Goal: Task Accomplishment & Management: Complete application form

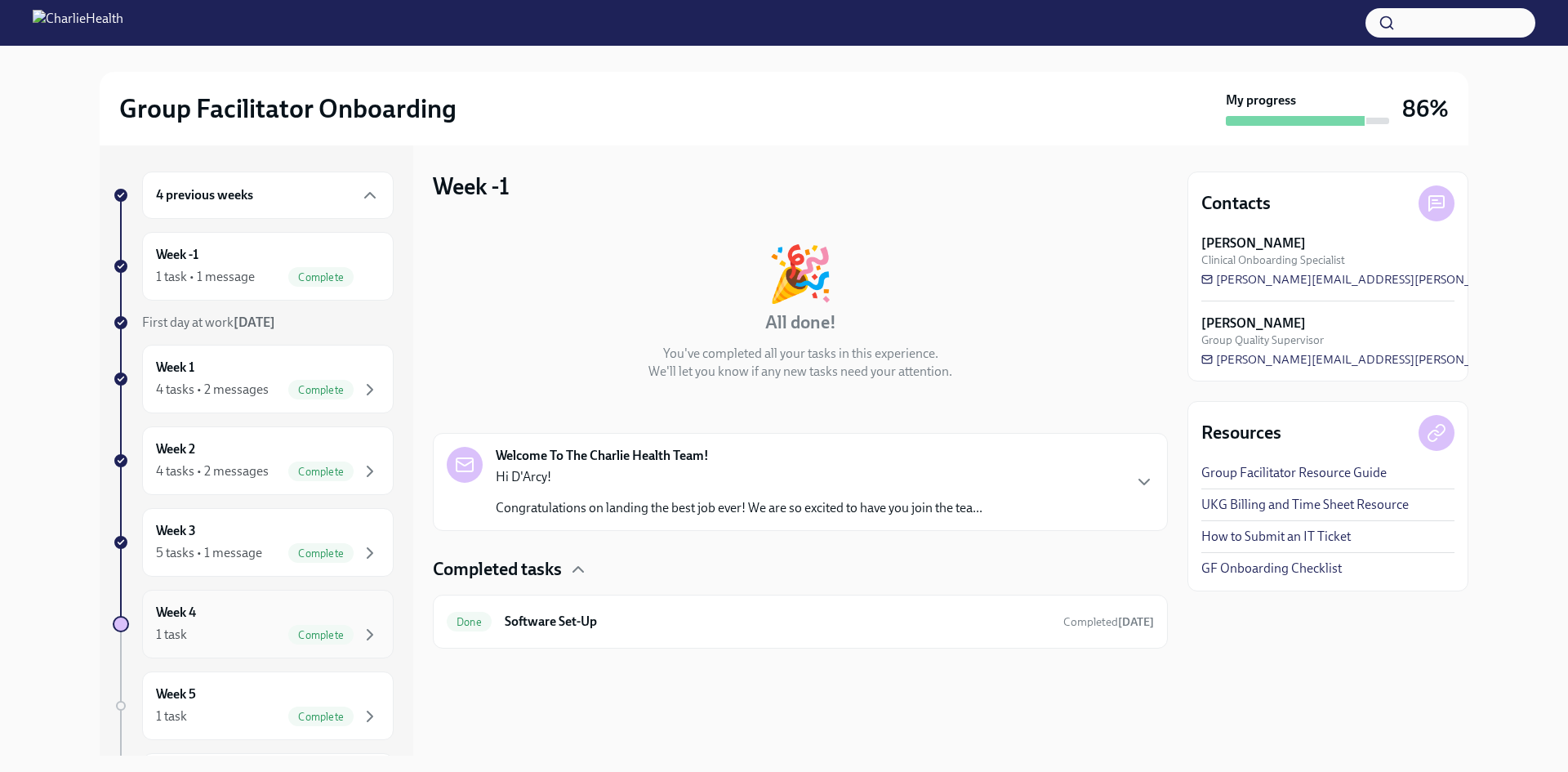
scroll to position [162, 0]
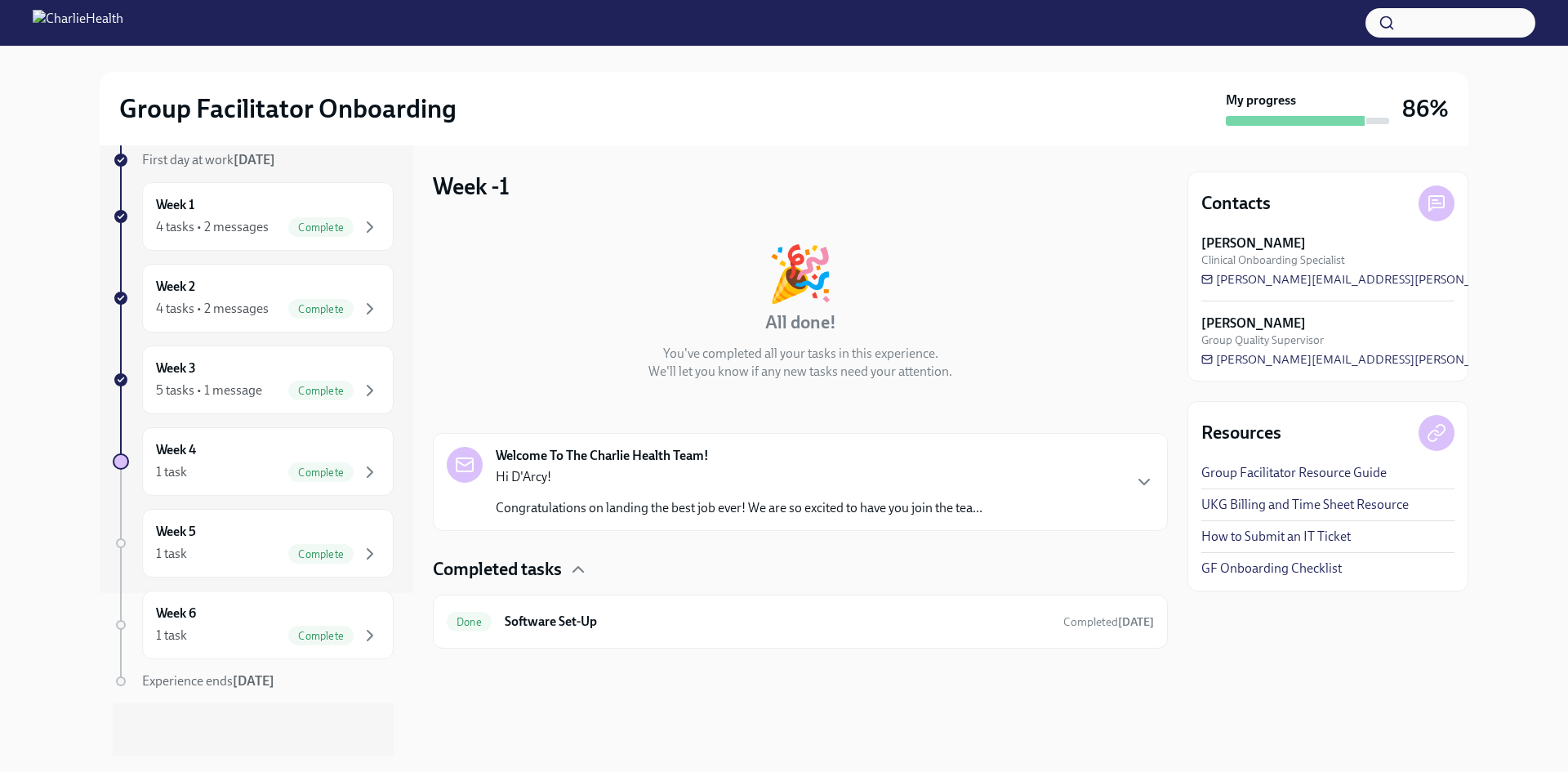
click at [295, 497] on div "4 previous weeks Week -1 1 task • 1 message Complete First day at work [DATE] W…" at bounding box center [253, 382] width 281 height 747
click at [294, 532] on div "Week 5 1 task Complete" at bounding box center [268, 543] width 224 height 41
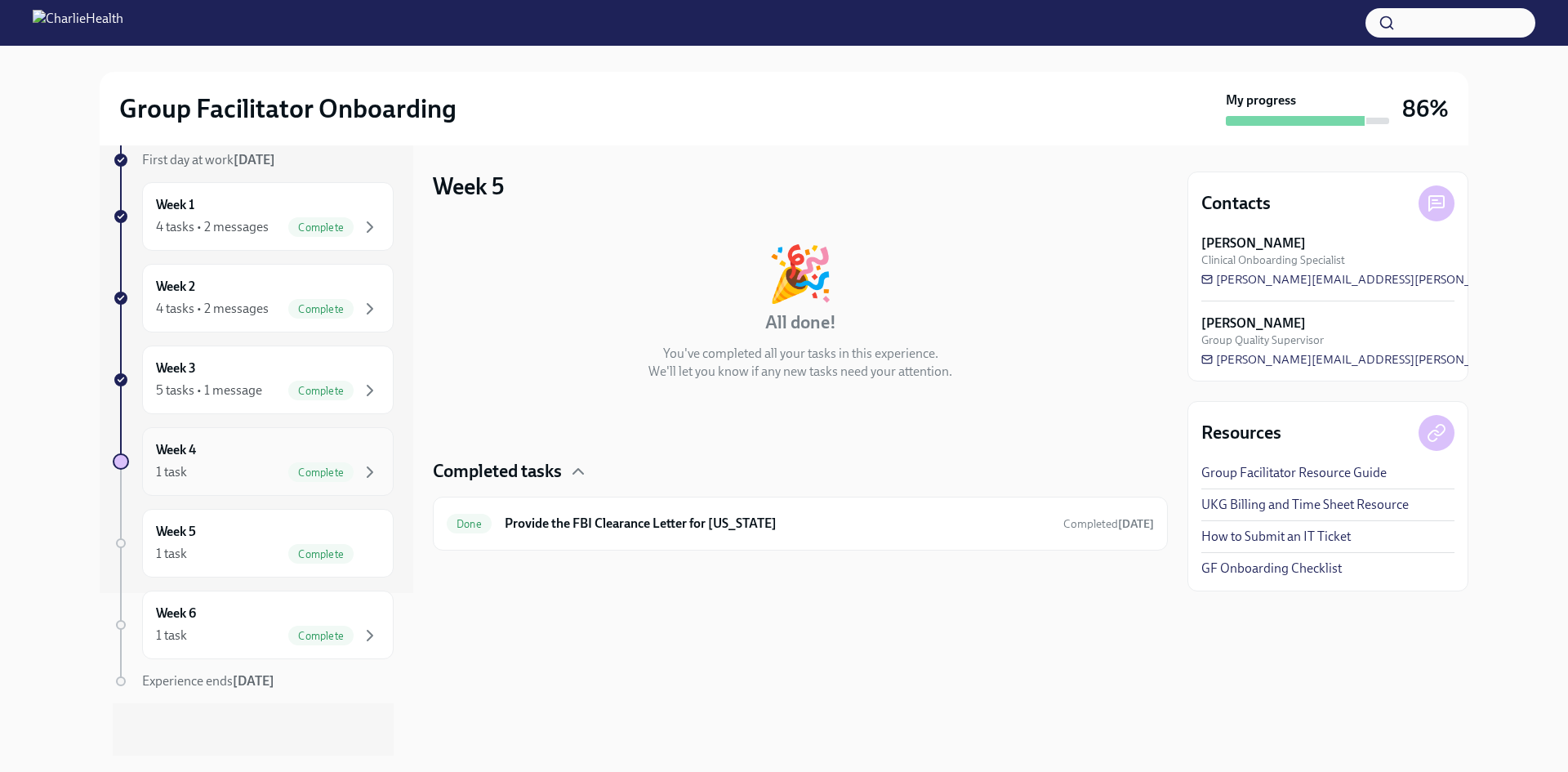
click at [314, 446] on div "Week 4 1 task Complete" at bounding box center [268, 462] width 224 height 41
click at [201, 384] on div "5 tasks • 1 message" at bounding box center [209, 390] width 106 height 18
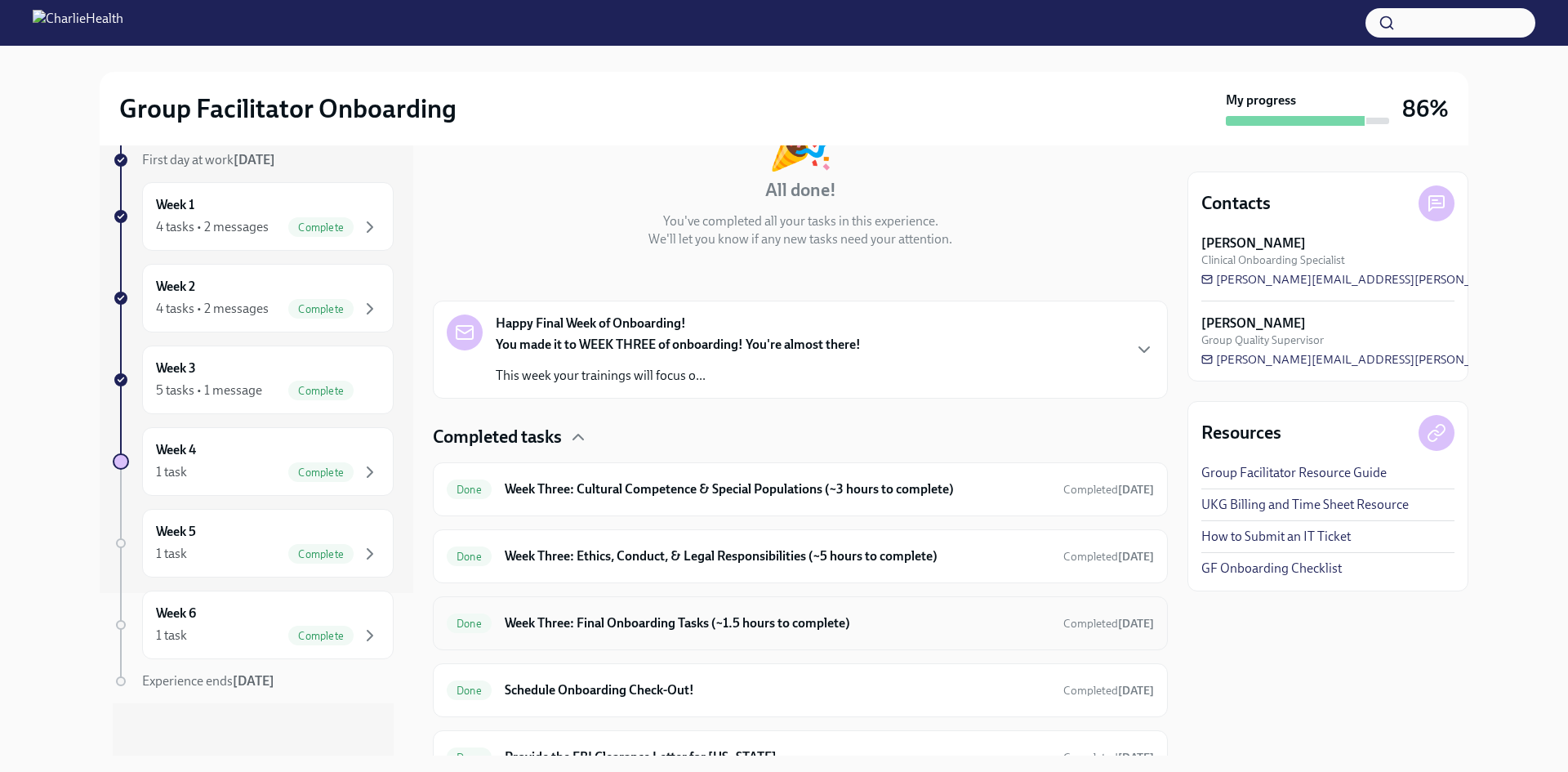
scroll to position [214, 0]
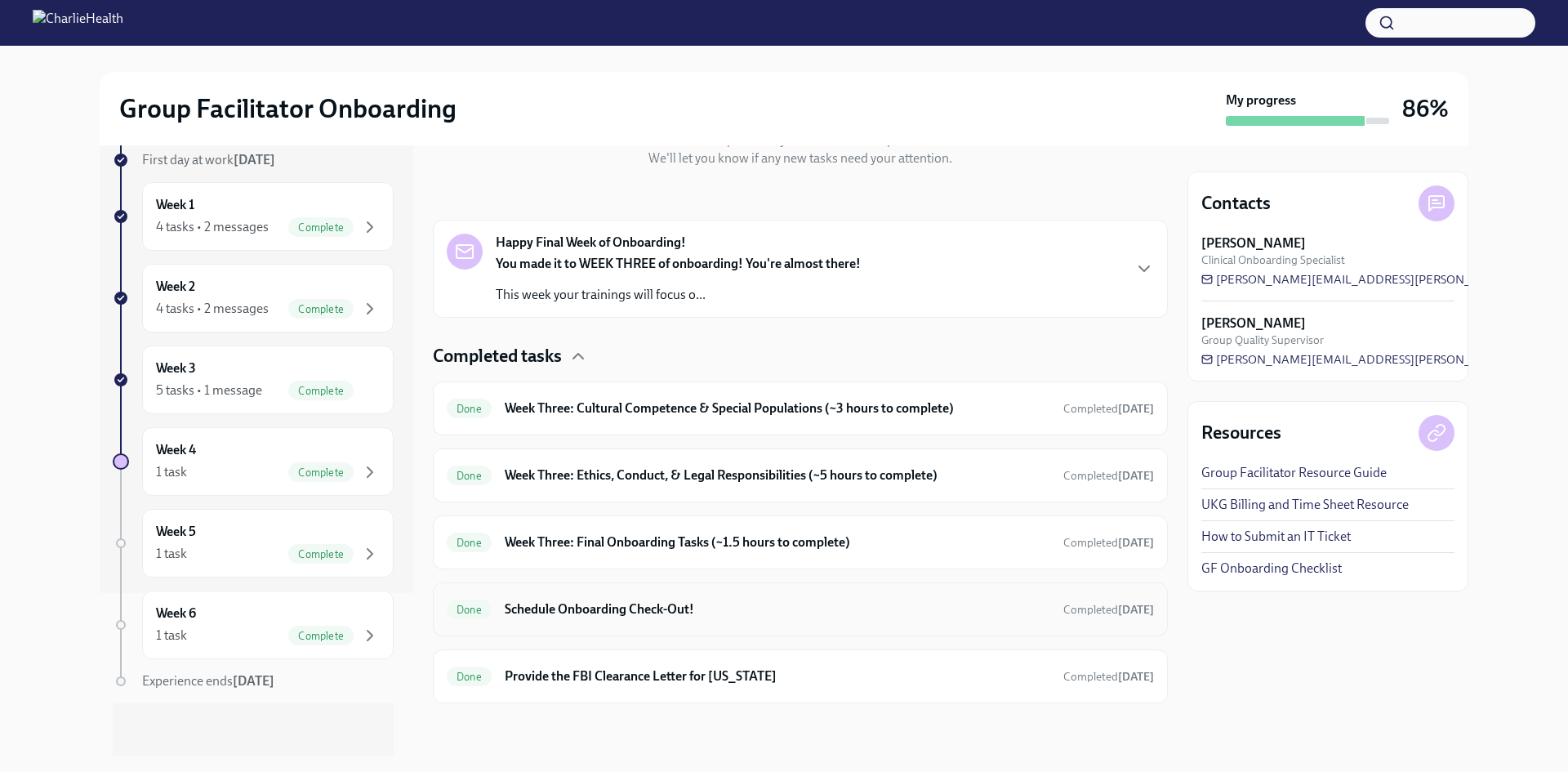
click at [720, 618] on div "Done Schedule Onboarding Check-Out! Completed [DATE]" at bounding box center [800, 609] width 707 height 26
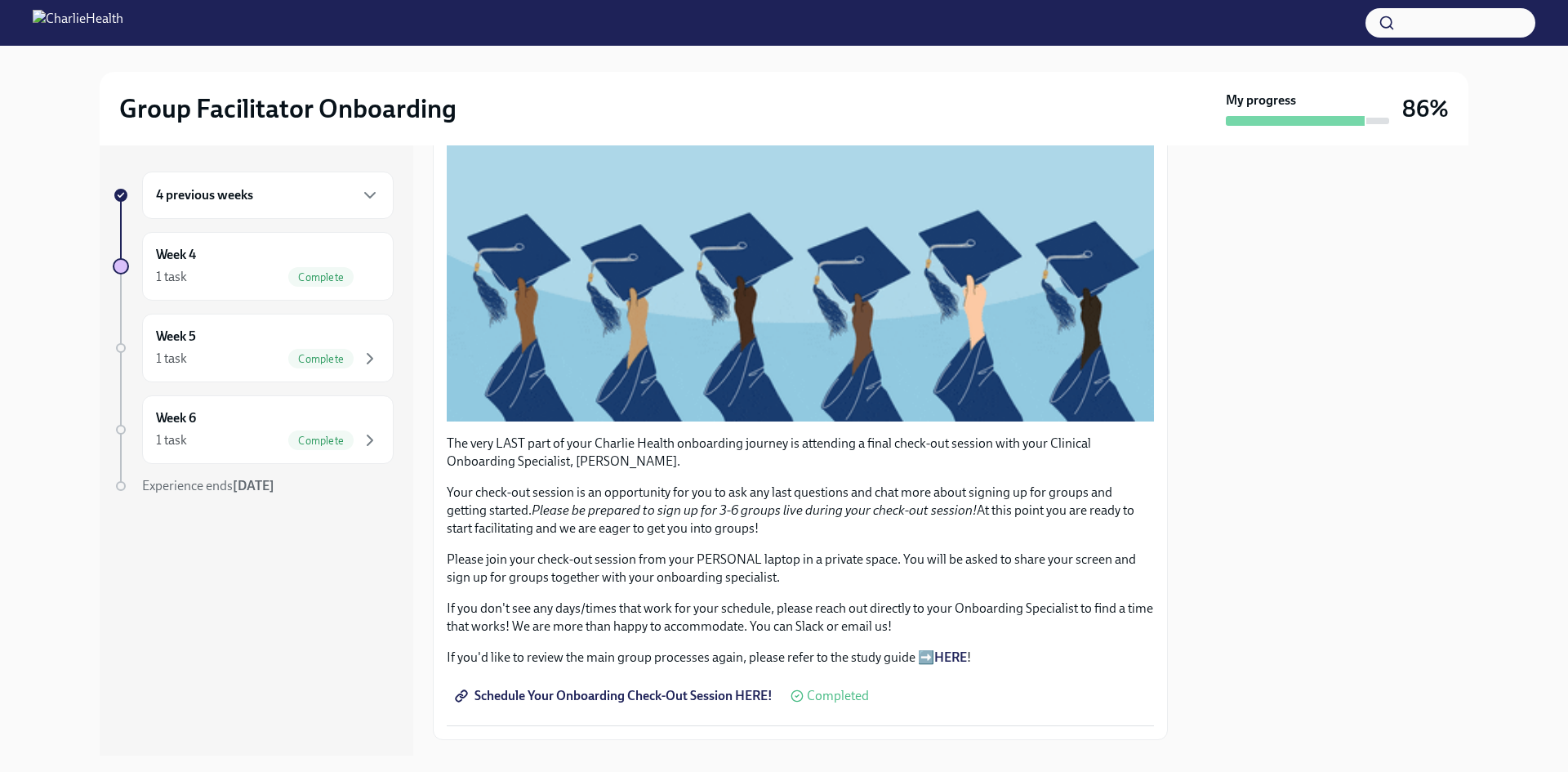
scroll to position [245, 0]
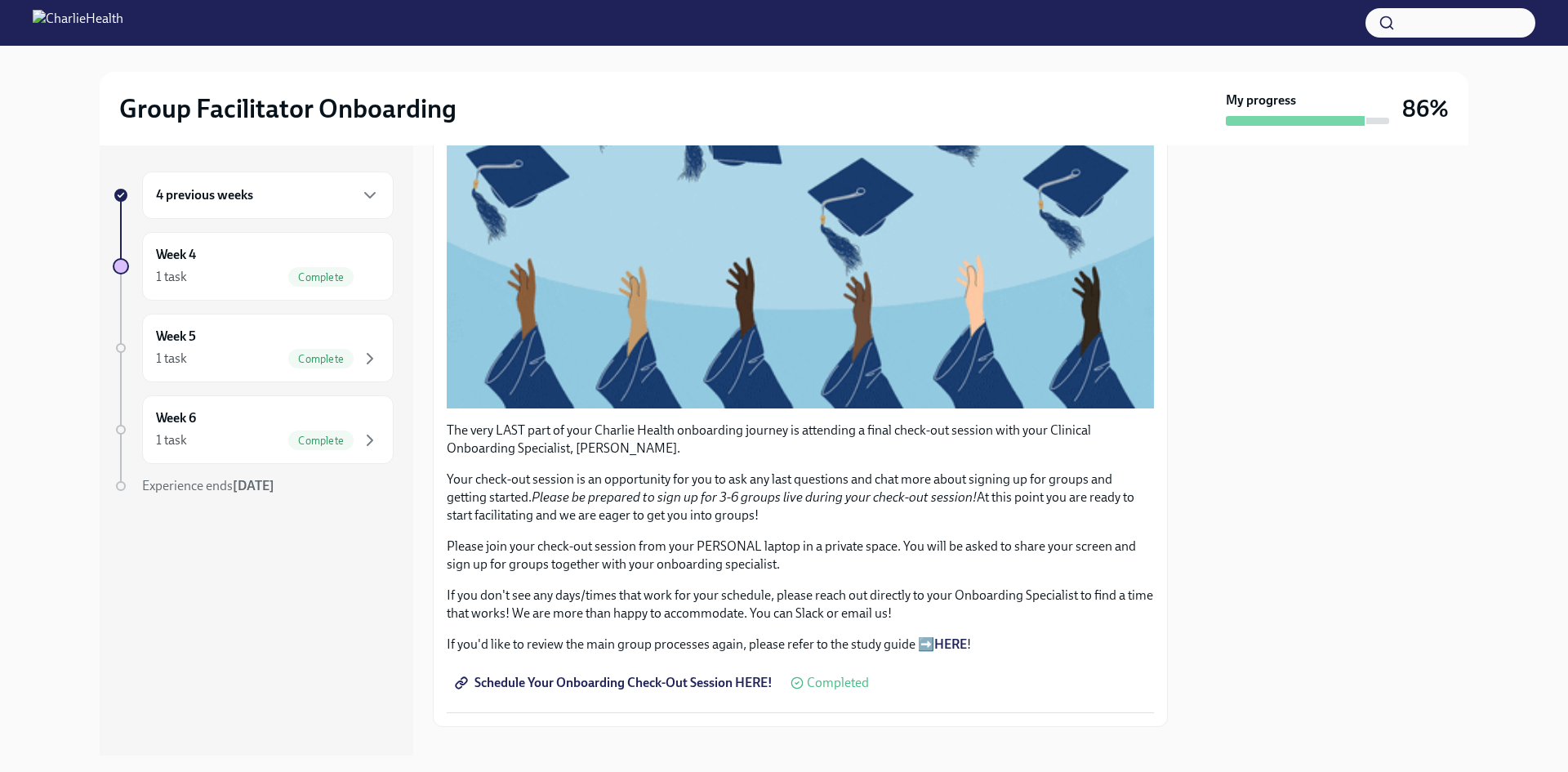
click at [885, 489] on em "Please be prepared to sign up for 3-6 groups live during your check-out session!" at bounding box center [754, 497] width 445 height 15
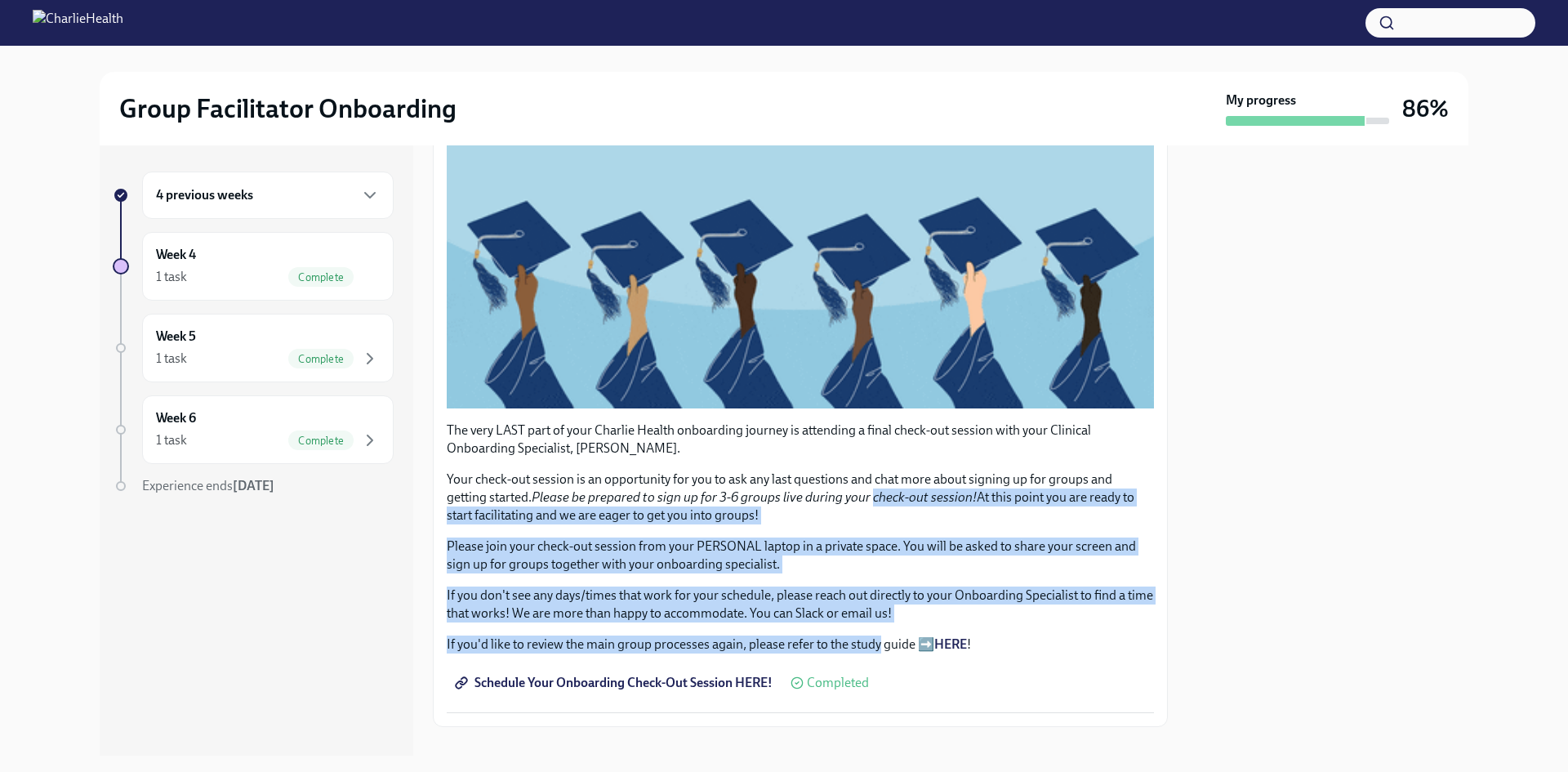
drag, startPoint x: 885, startPoint y: 486, endPoint x: 866, endPoint y: 613, distance: 128.4
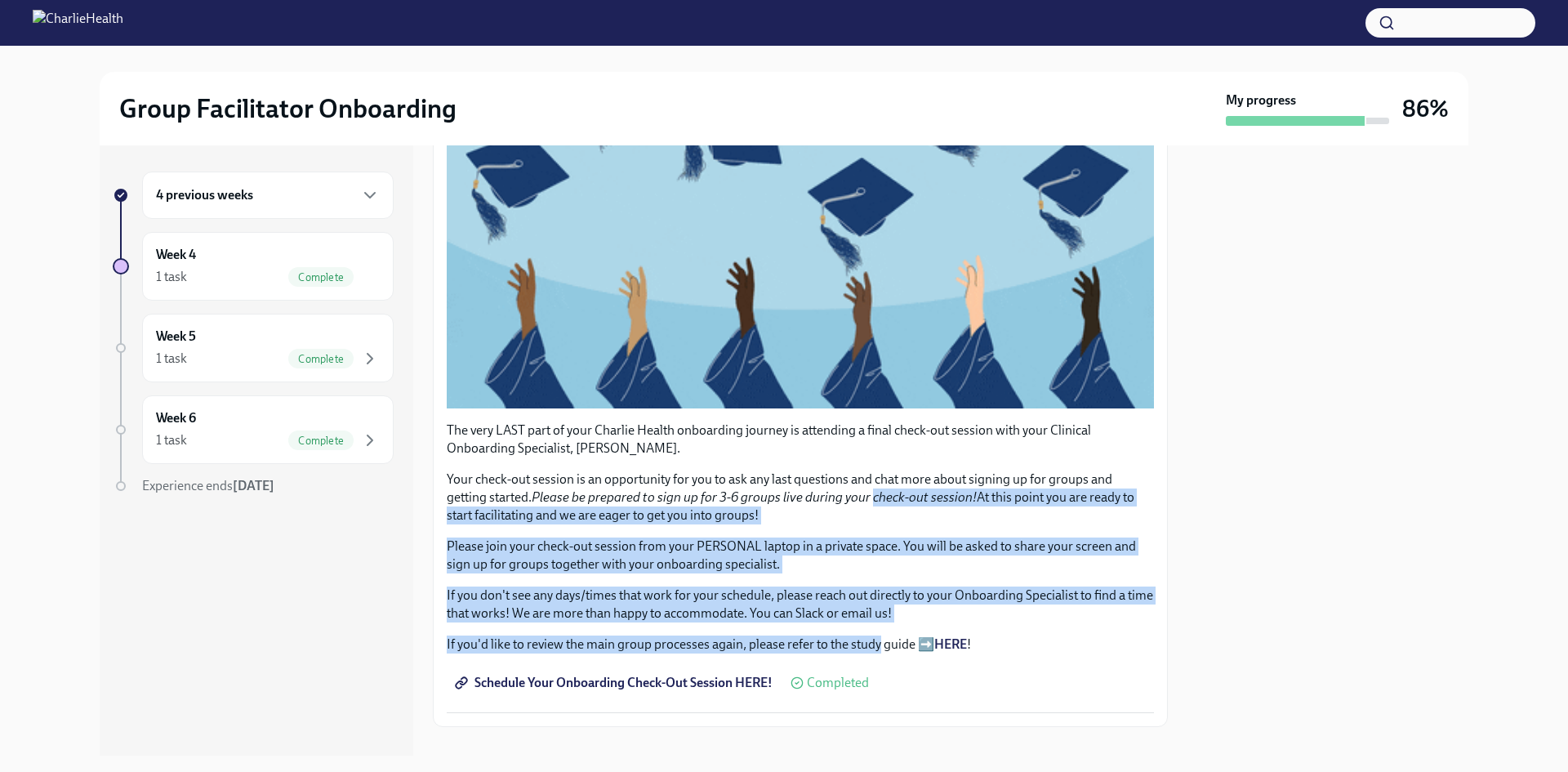
click at [871, 641] on div "The very LAST part of your Charlie Health onboarding journey is attending a fin…" at bounding box center [800, 537] width 707 height 232
click at [809, 545] on p "Please join your check-out session from your PERSONAL laptop in a private space…" at bounding box center [800, 555] width 707 height 36
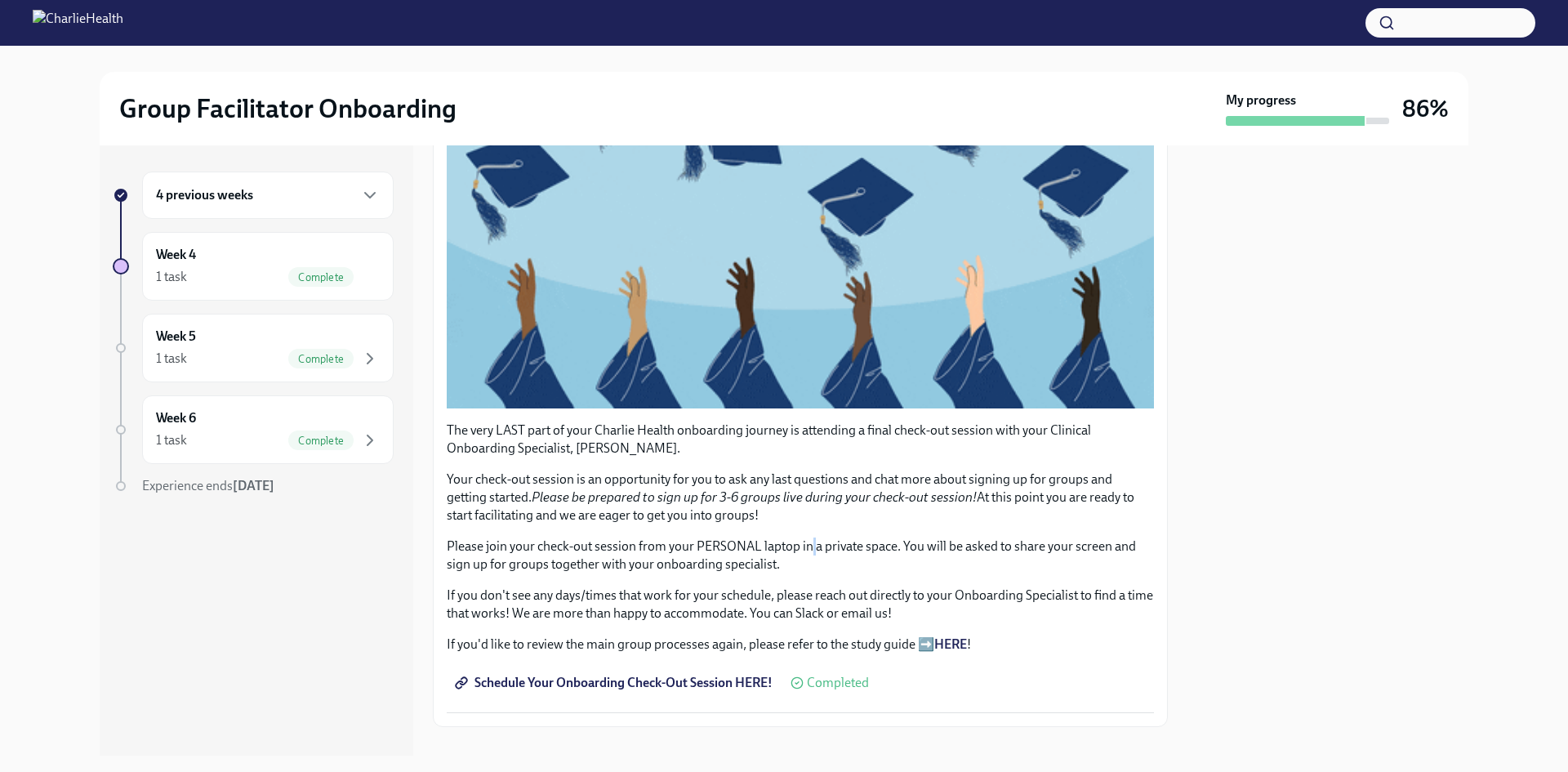
click at [809, 545] on p "Please join your check-out session from your PERSONAL laptop in a private space…" at bounding box center [800, 555] width 707 height 36
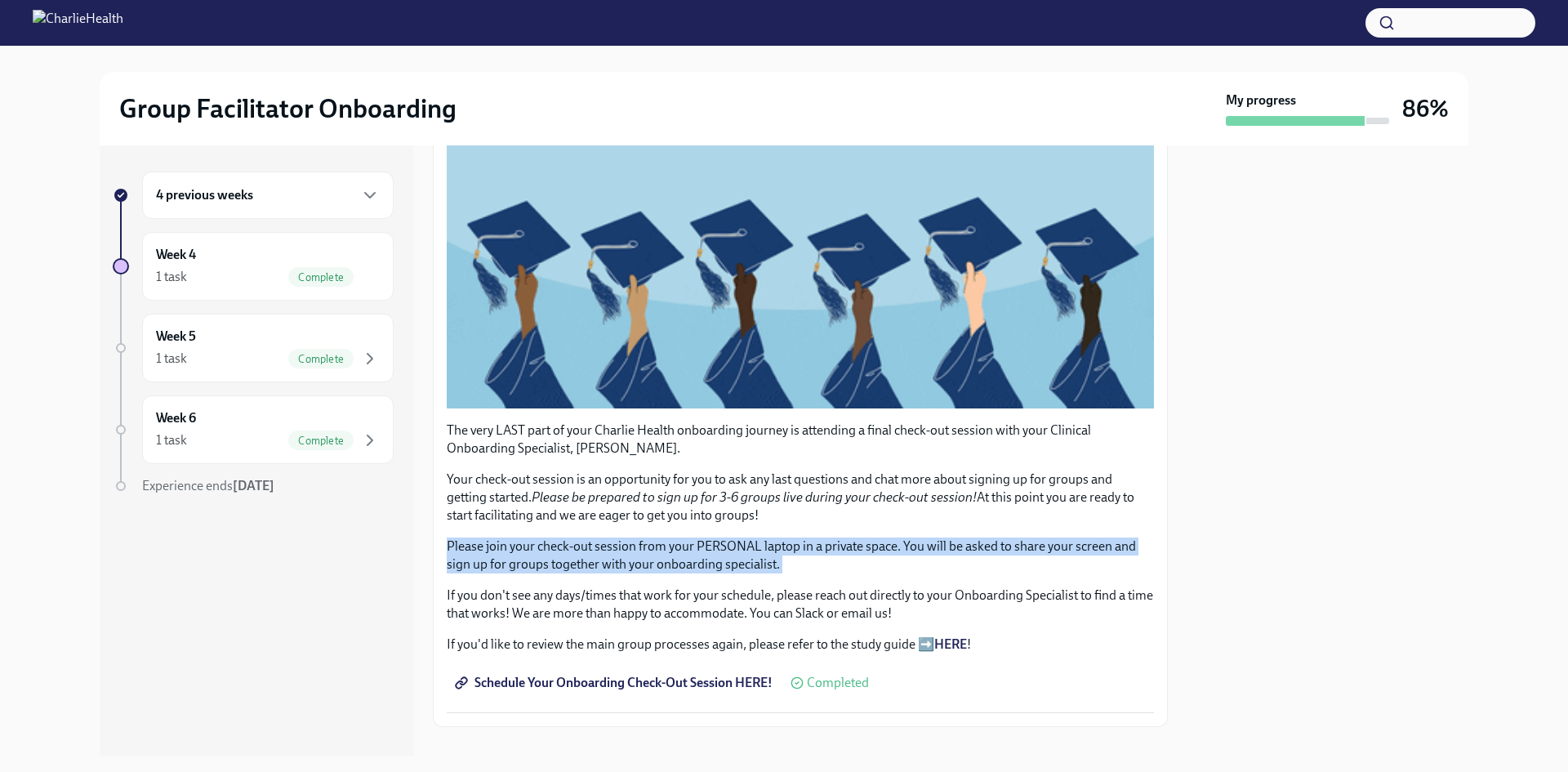
click at [809, 545] on p "Please join your check-out session from your PERSONAL laptop in a private space…" at bounding box center [800, 555] width 707 height 36
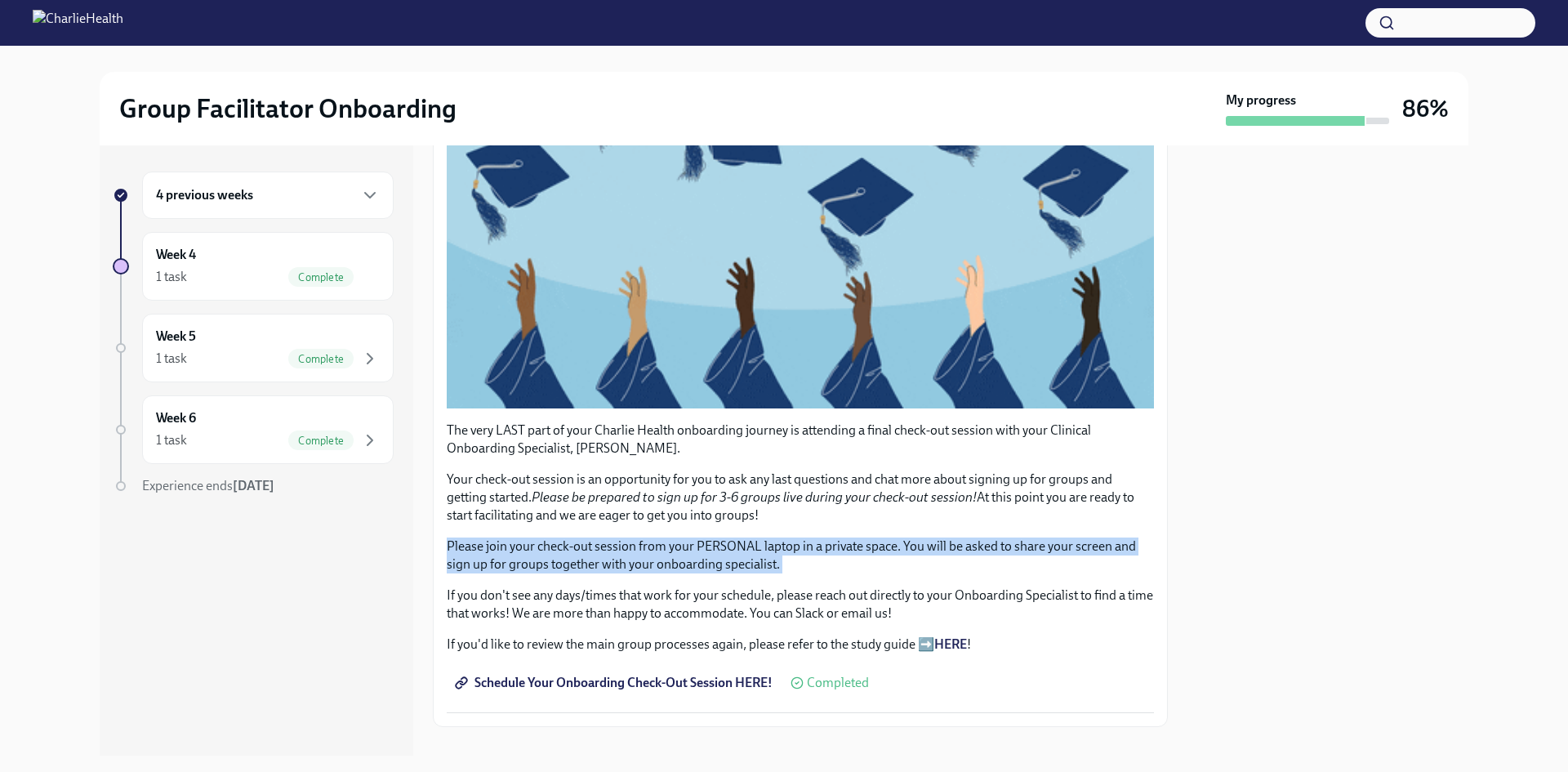
click at [809, 545] on p "Please join your check-out session from your PERSONAL laptop in a private space…" at bounding box center [800, 555] width 707 height 36
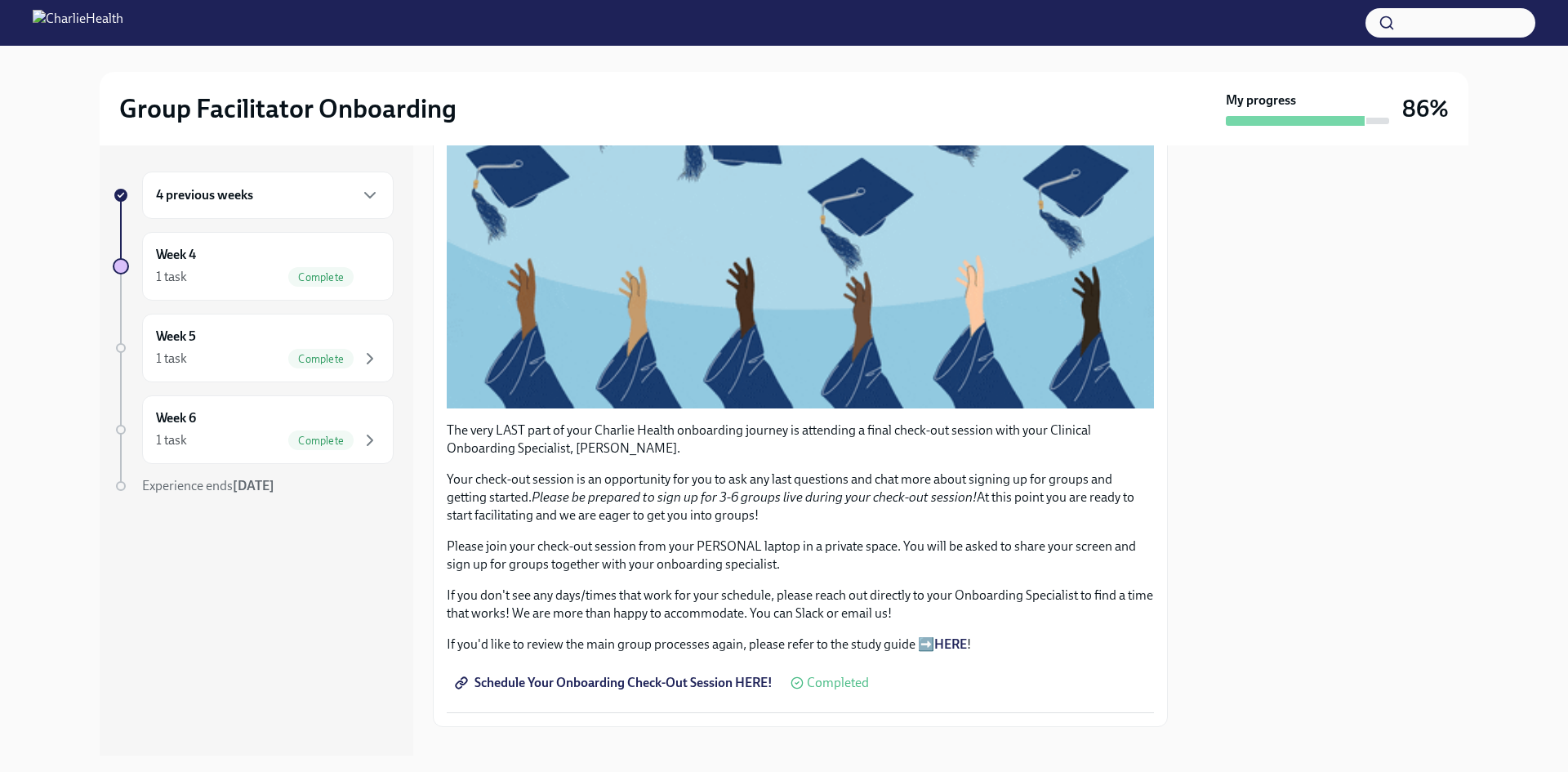
click at [828, 621] on div "The very LAST part of your Charlie Health onboarding journey is attending a fin…" at bounding box center [800, 537] width 707 height 232
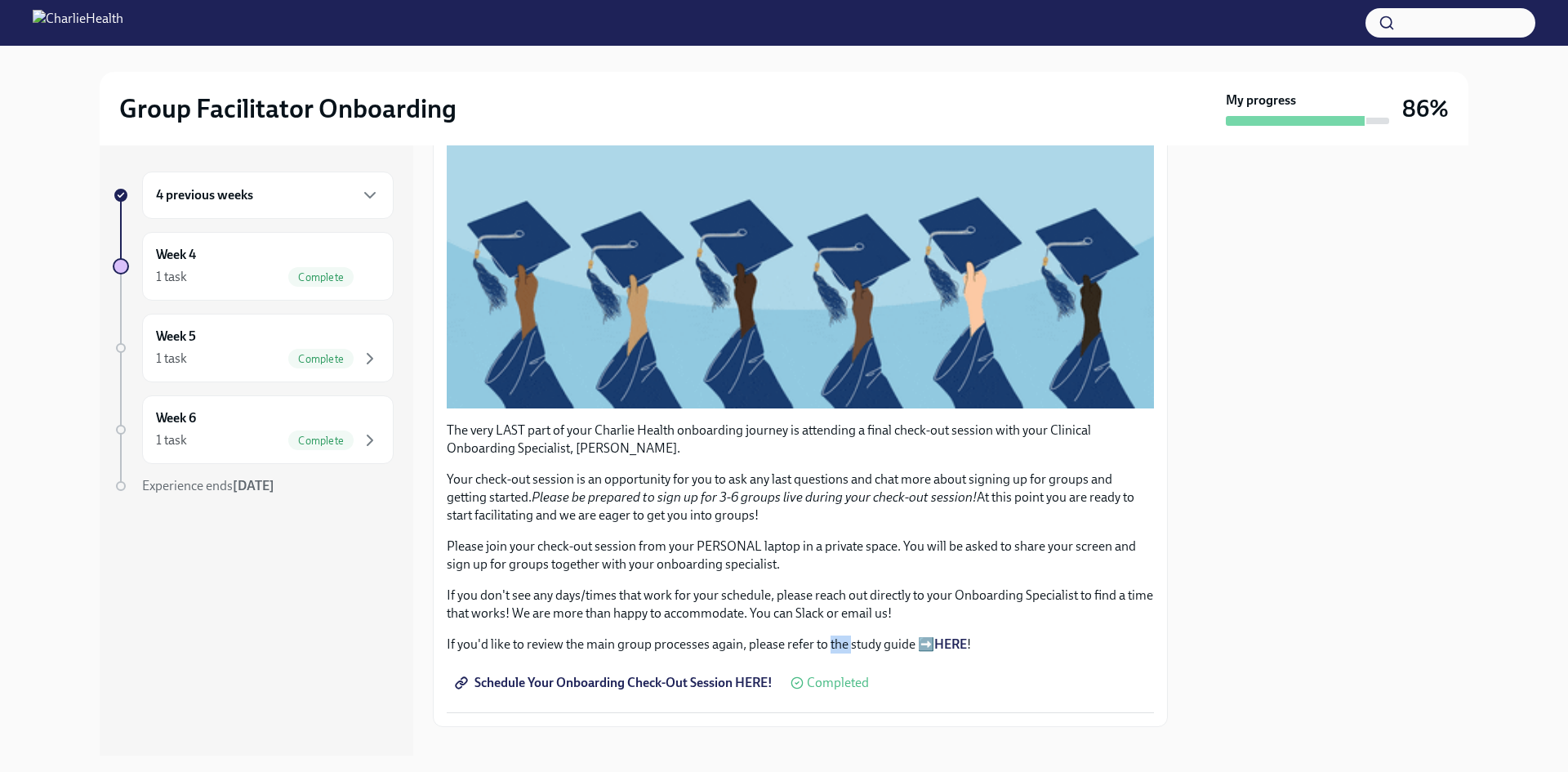
click at [828, 621] on div "The very LAST part of your Charlie Health onboarding journey is attending a fin…" at bounding box center [800, 537] width 707 height 232
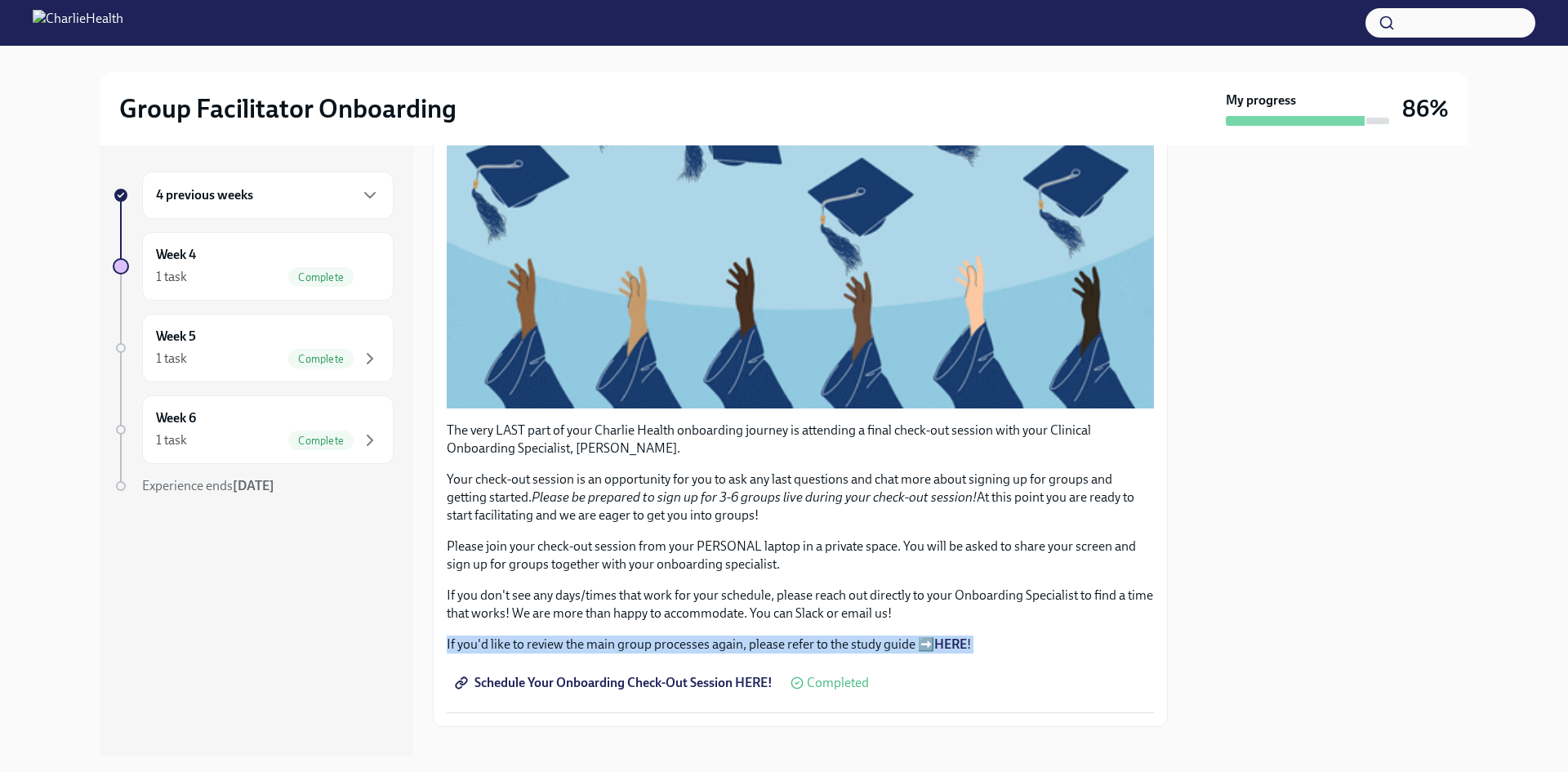
click at [828, 621] on div "The very LAST part of your Charlie Health onboarding journey is attending a fin…" at bounding box center [800, 537] width 707 height 232
click at [829, 591] on p "If you don't see any days/times that work for your schedule, please reach out d…" at bounding box center [800, 604] width 707 height 36
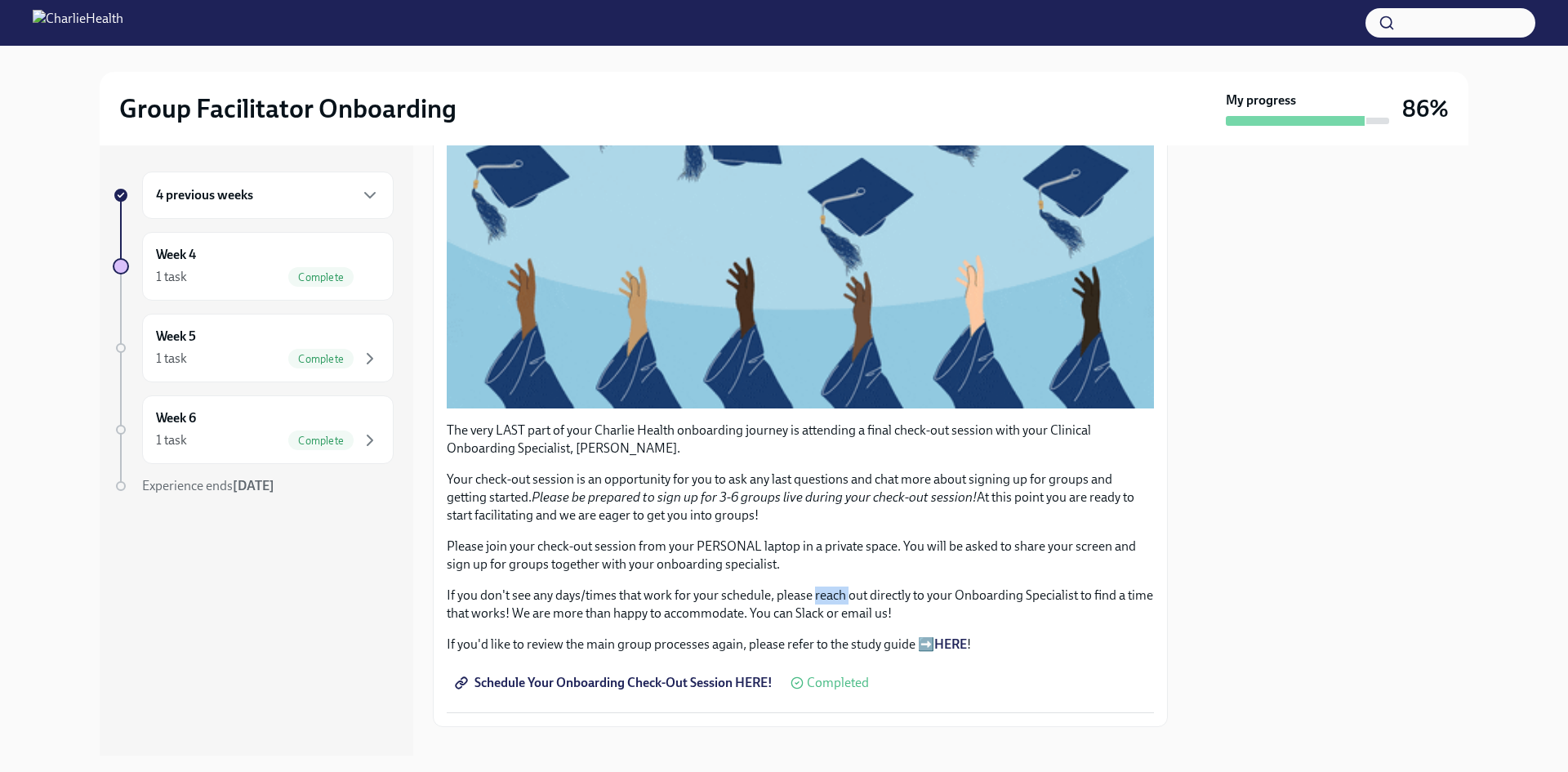
click at [829, 591] on p "If you don't see any days/times that work for your schedule, please reach out d…" at bounding box center [800, 604] width 707 height 36
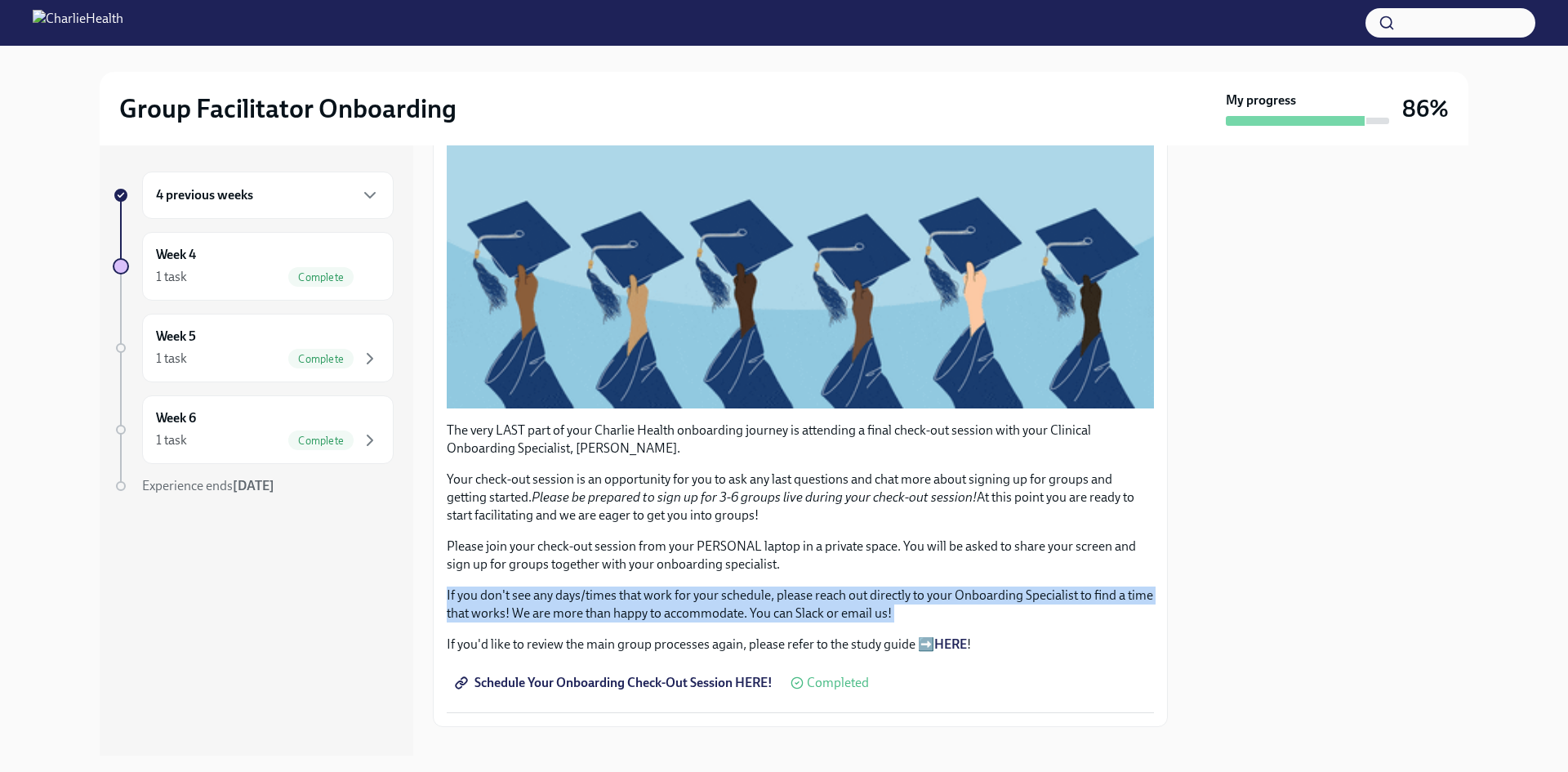
click at [829, 591] on p "If you don't see any days/times that work for your schedule, please reach out d…" at bounding box center [800, 604] width 707 height 36
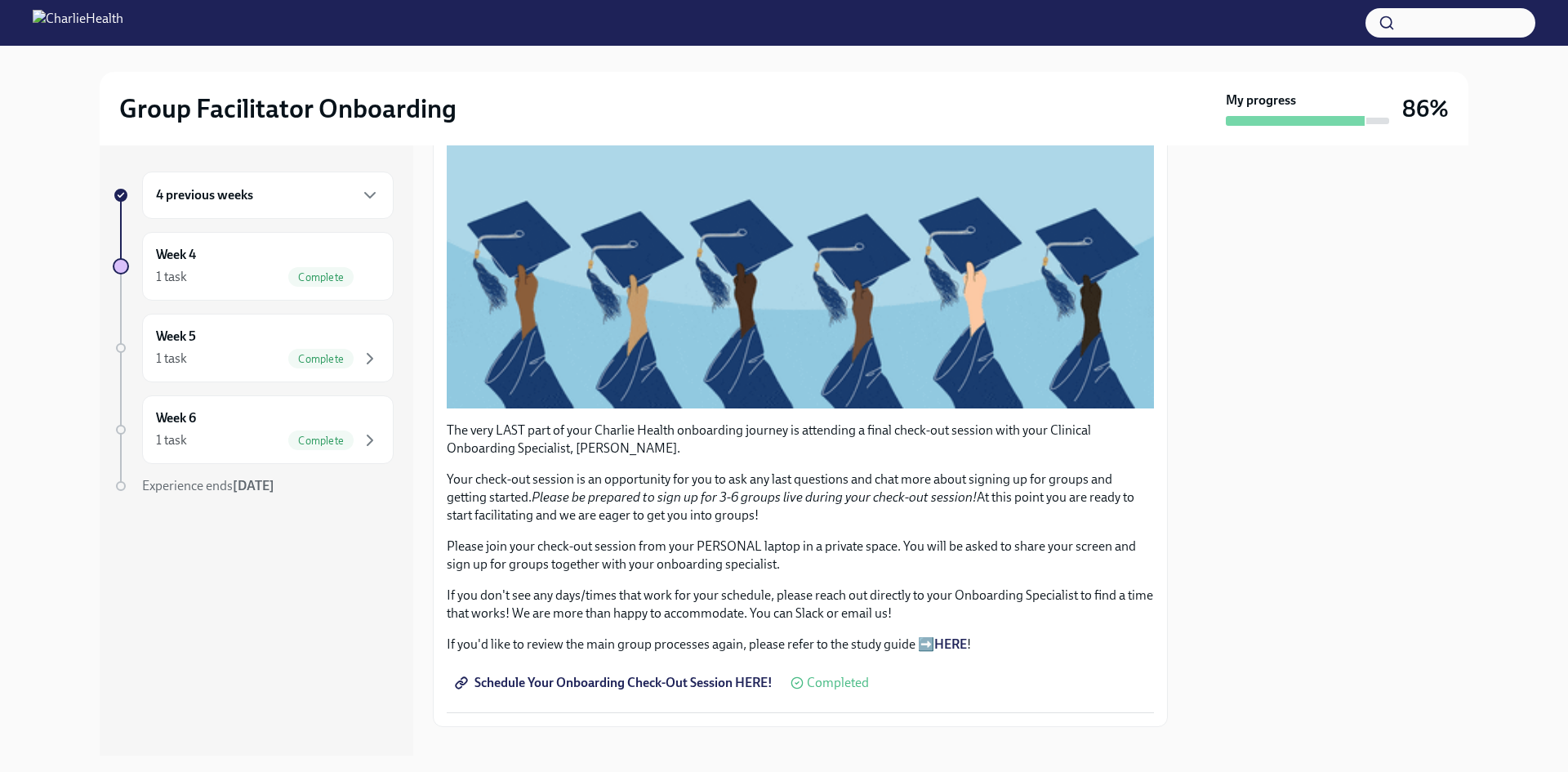
click at [830, 593] on p "If you don't see any days/times that work for your schedule, please reach out d…" at bounding box center [800, 604] width 707 height 36
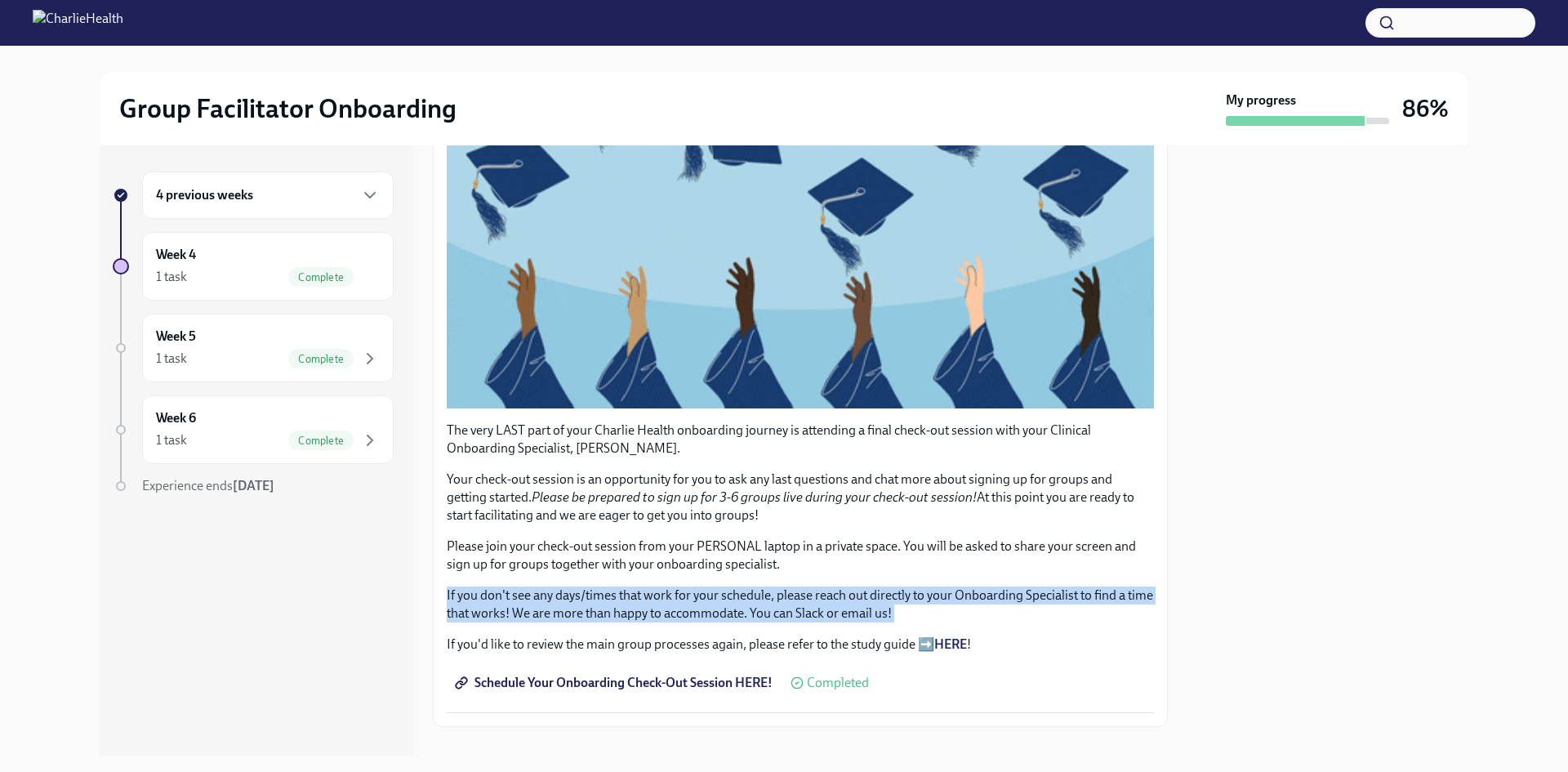
click at [830, 593] on p "If you don't see any days/times that work for your schedule, please reach out d…" at bounding box center [800, 604] width 707 height 36
click at [843, 605] on p "If you don't see any days/times that work for your schedule, please reach out d…" at bounding box center [800, 604] width 707 height 36
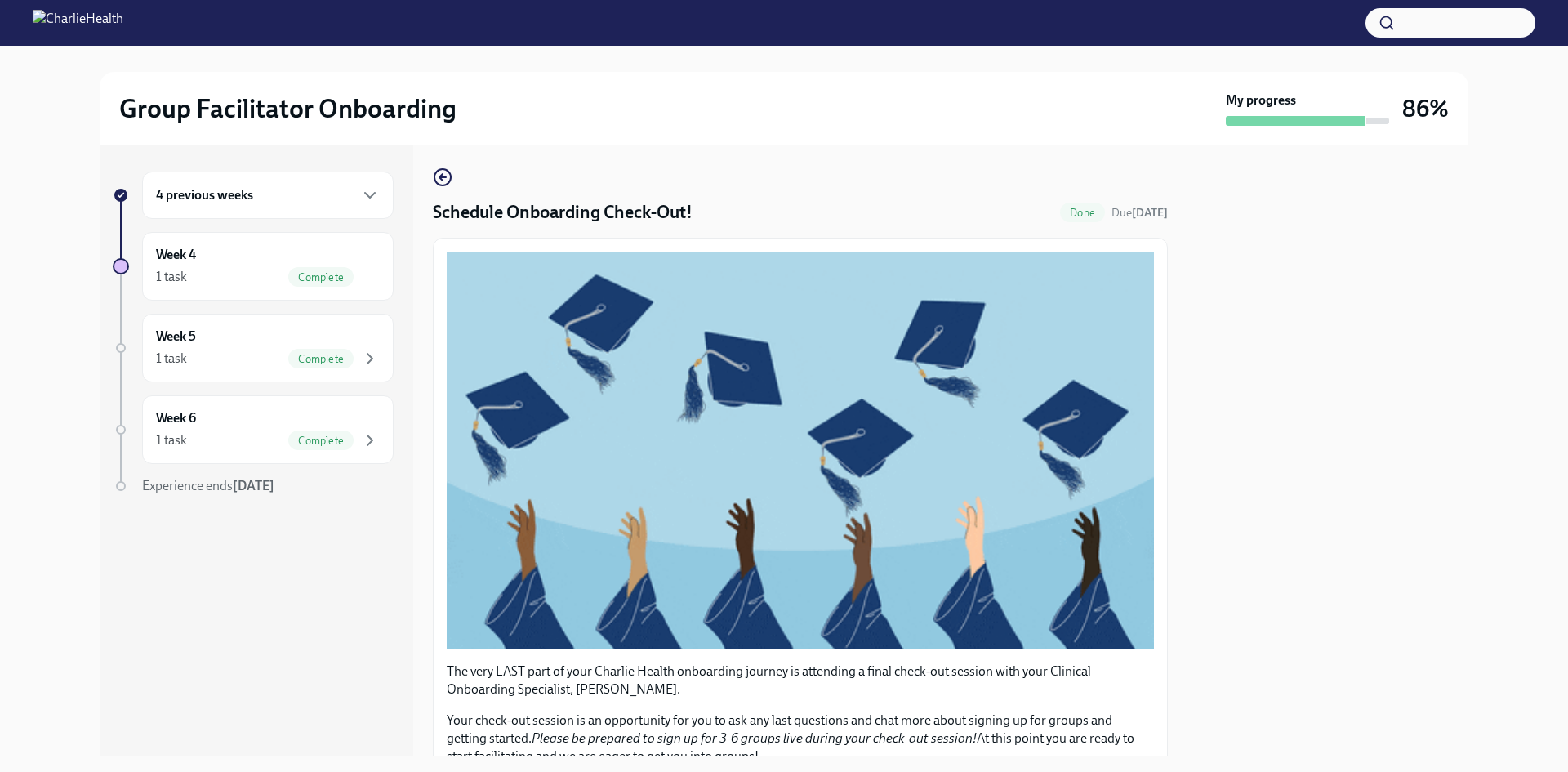
scroll to position [0, 0]
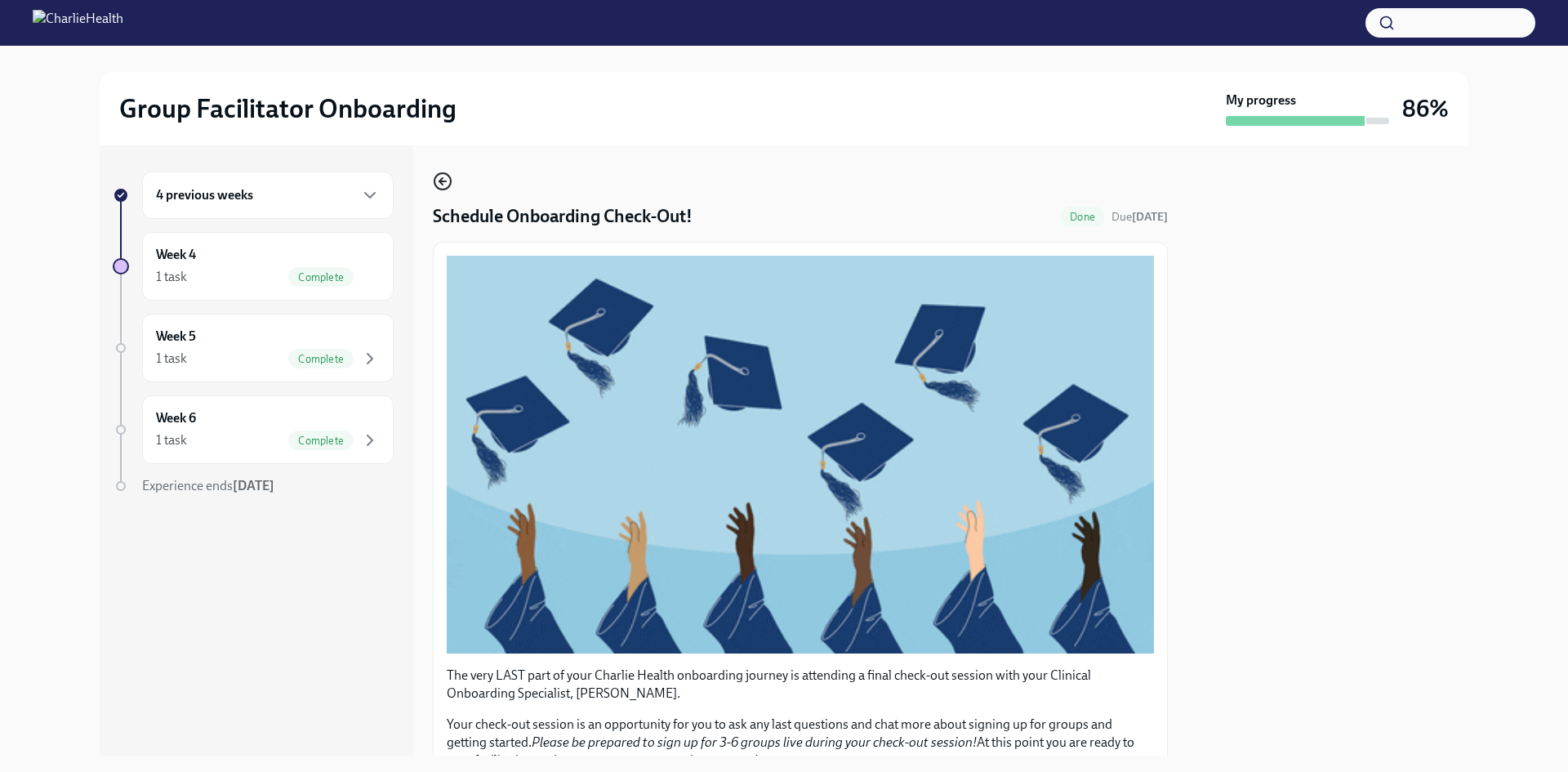
click at [444, 183] on icon "button" at bounding box center [442, 182] width 19 height 19
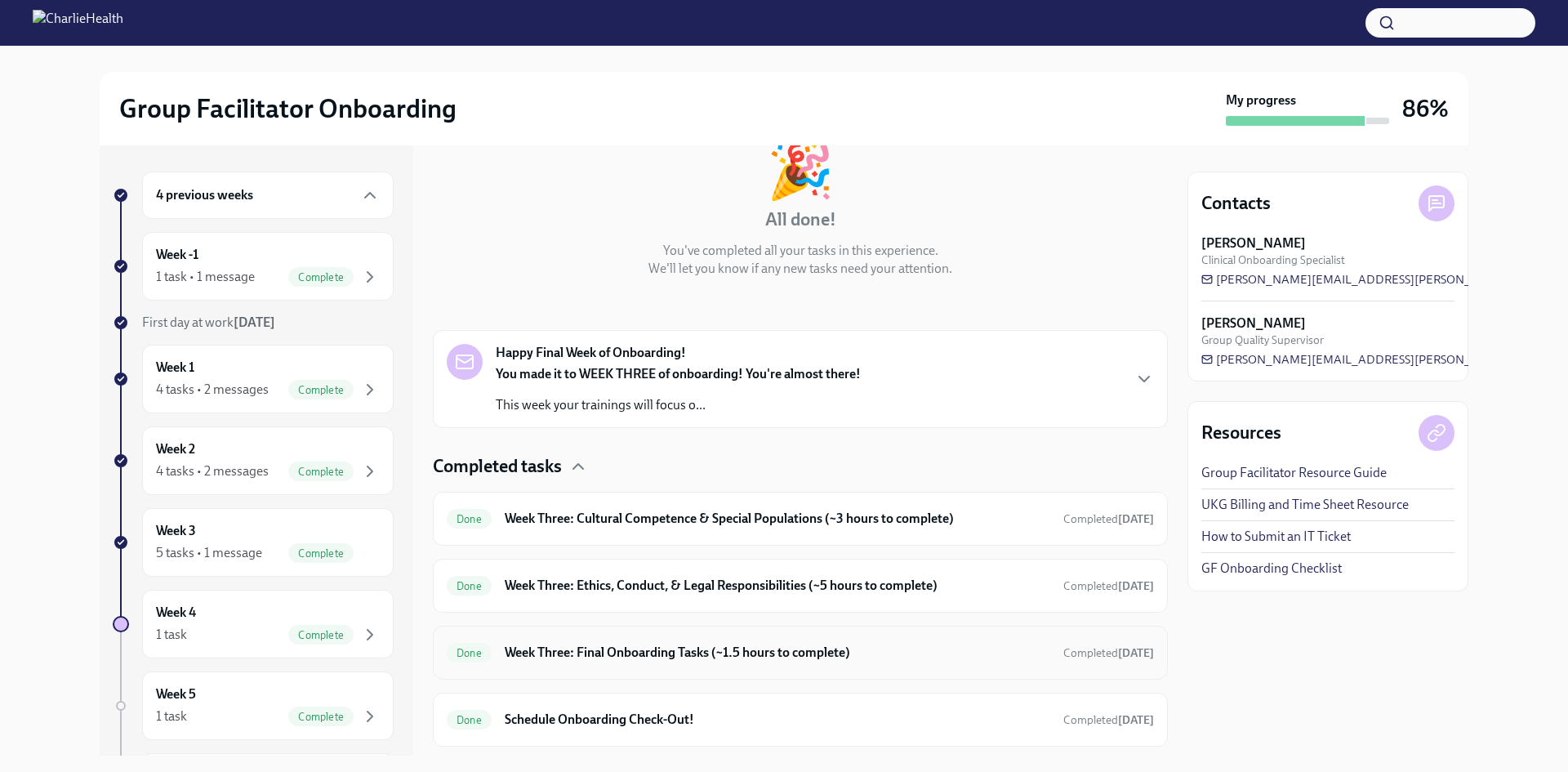
scroll to position [214, 0]
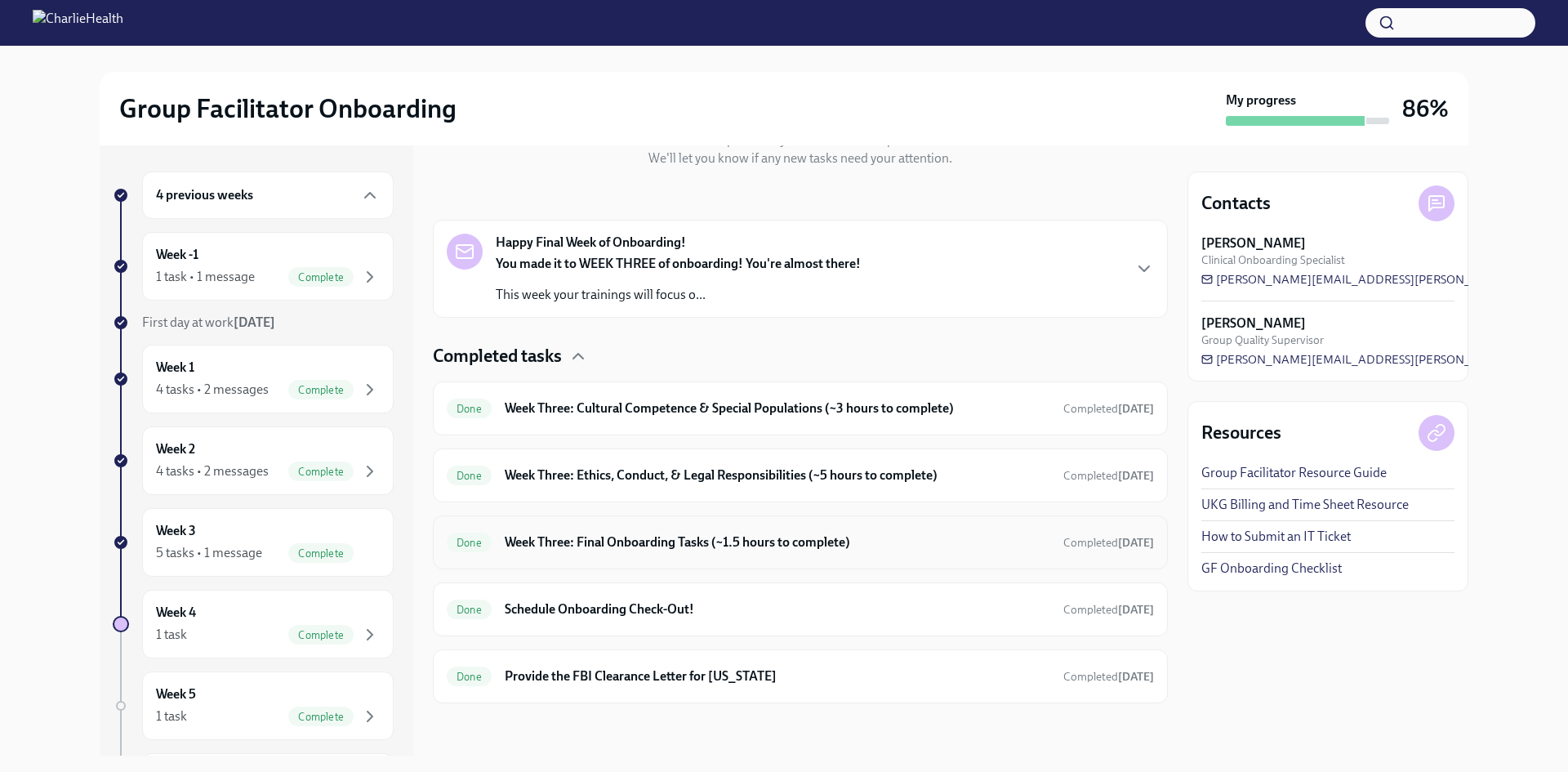
click at [828, 542] on h6 "Week Three: Final Onboarding Tasks (~1.5 hours to complete)" at bounding box center [777, 542] width 546 height 18
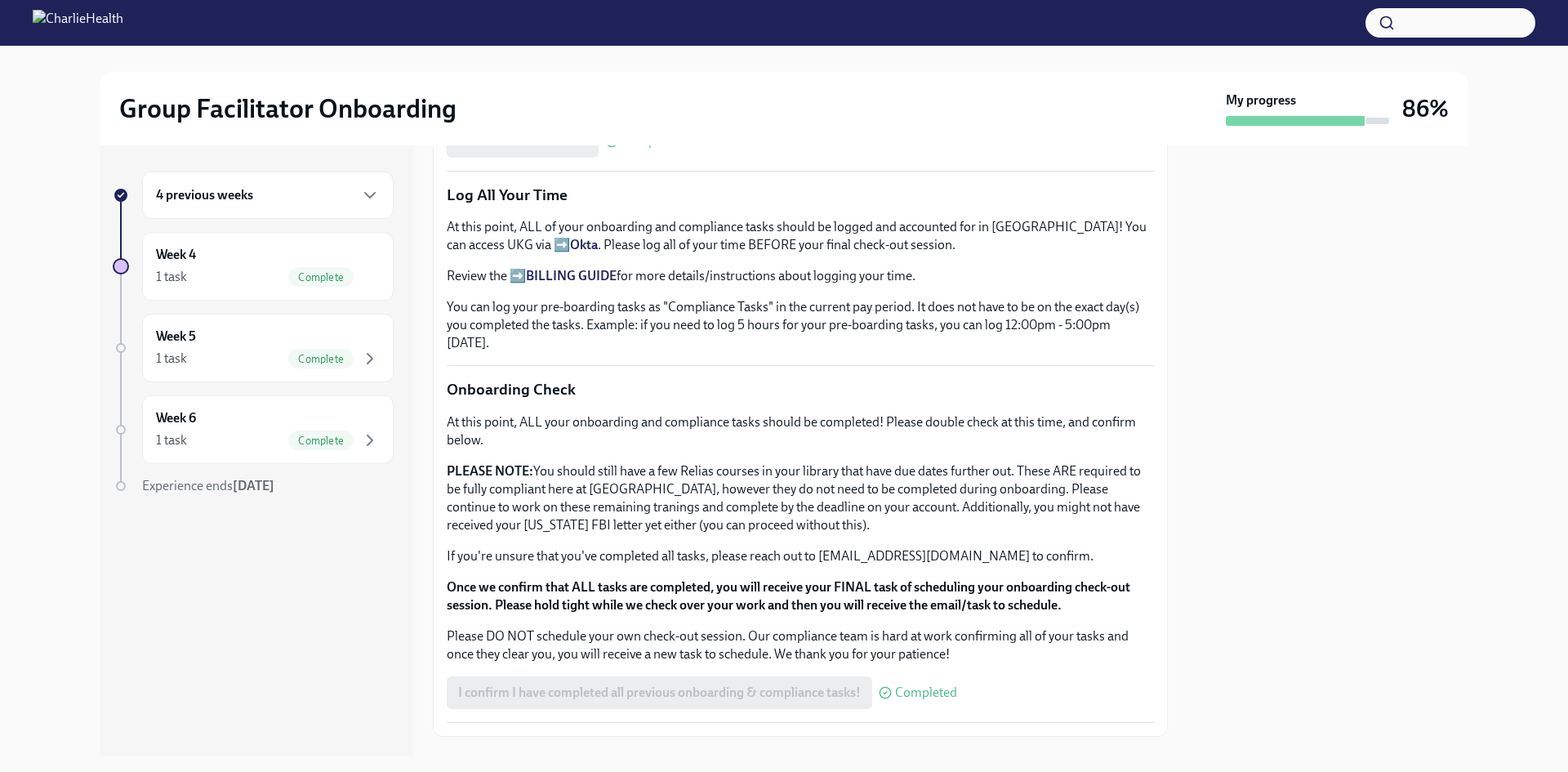
scroll to position [1144, 0]
click at [839, 545] on p "If you're unsure that you've completed all tasks, please reach out to [EMAIL_AD…" at bounding box center [800, 554] width 707 height 18
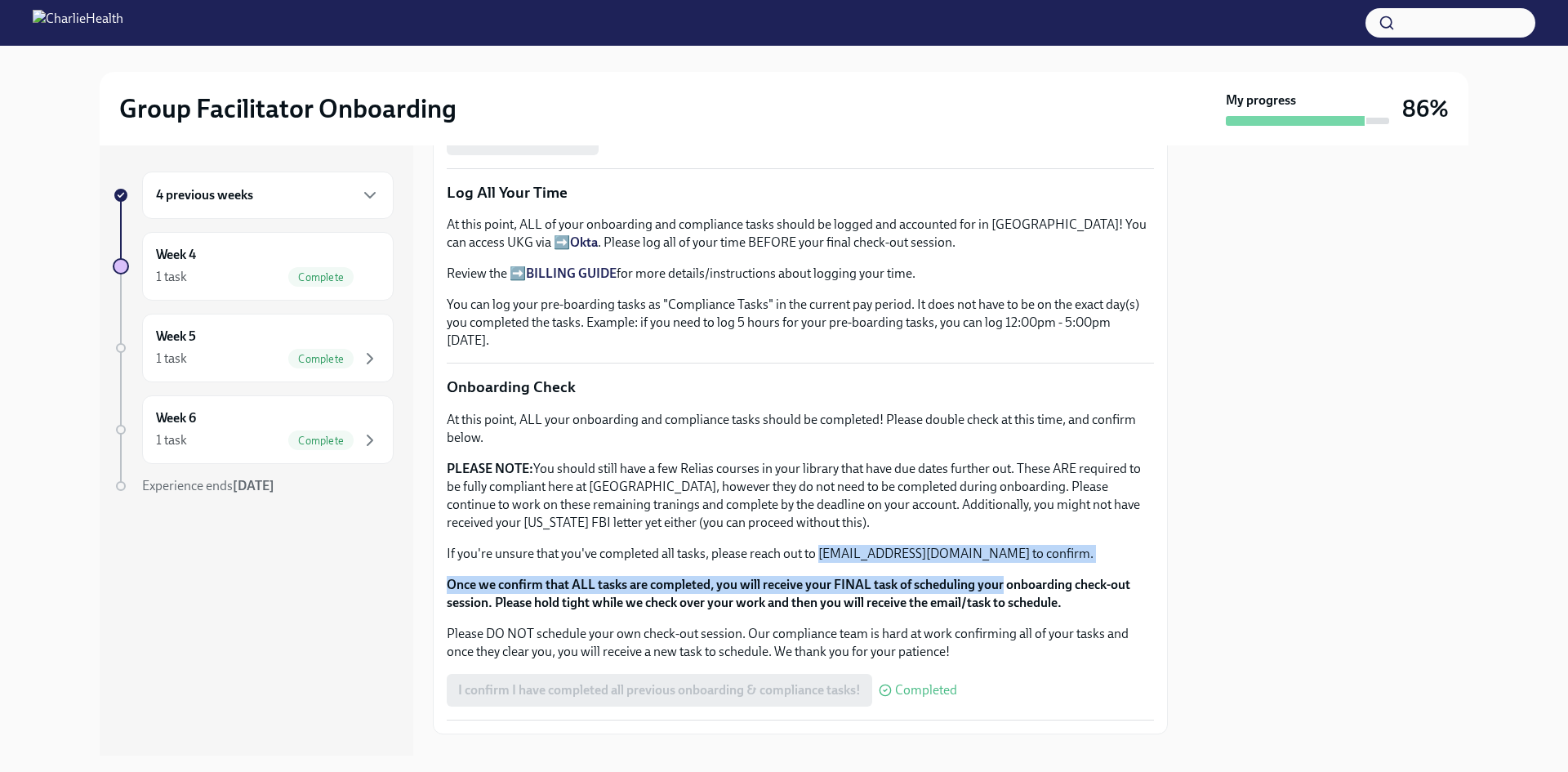
drag, startPoint x: 839, startPoint y: 539, endPoint x: 983, endPoint y: 569, distance: 147.1
click at [983, 569] on div "At this point, ALL your onboarding and compliance tasks should be completed! Pl…" at bounding box center [800, 535] width 707 height 250
click at [984, 577] on strong "Once we confirm that ALL tasks are completed, you will receive your FINAL task …" at bounding box center [788, 593] width 684 height 34
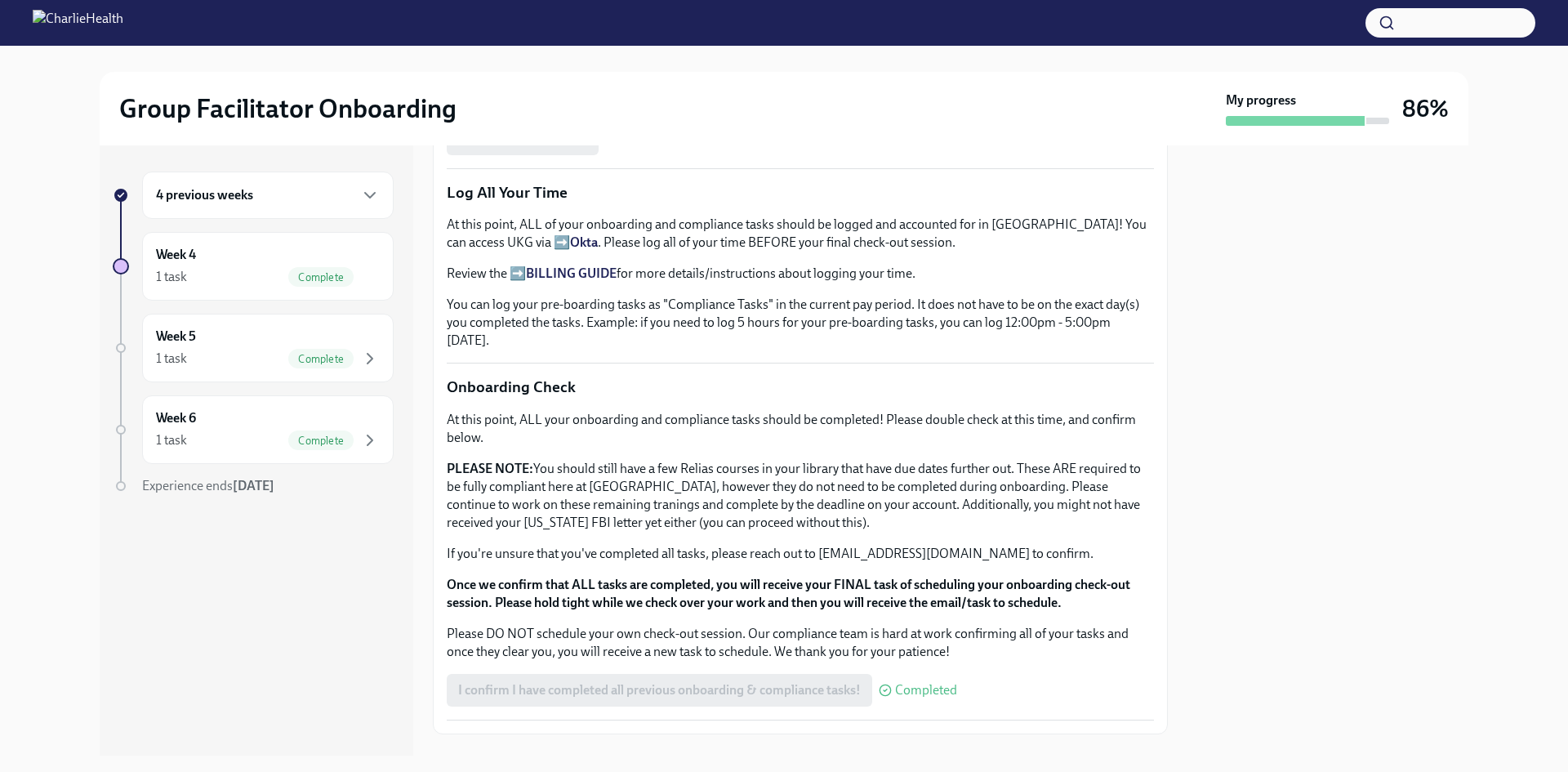
click at [1012, 589] on strong "Once we confirm that ALL tasks are completed, you will receive your FINAL task …" at bounding box center [788, 593] width 684 height 34
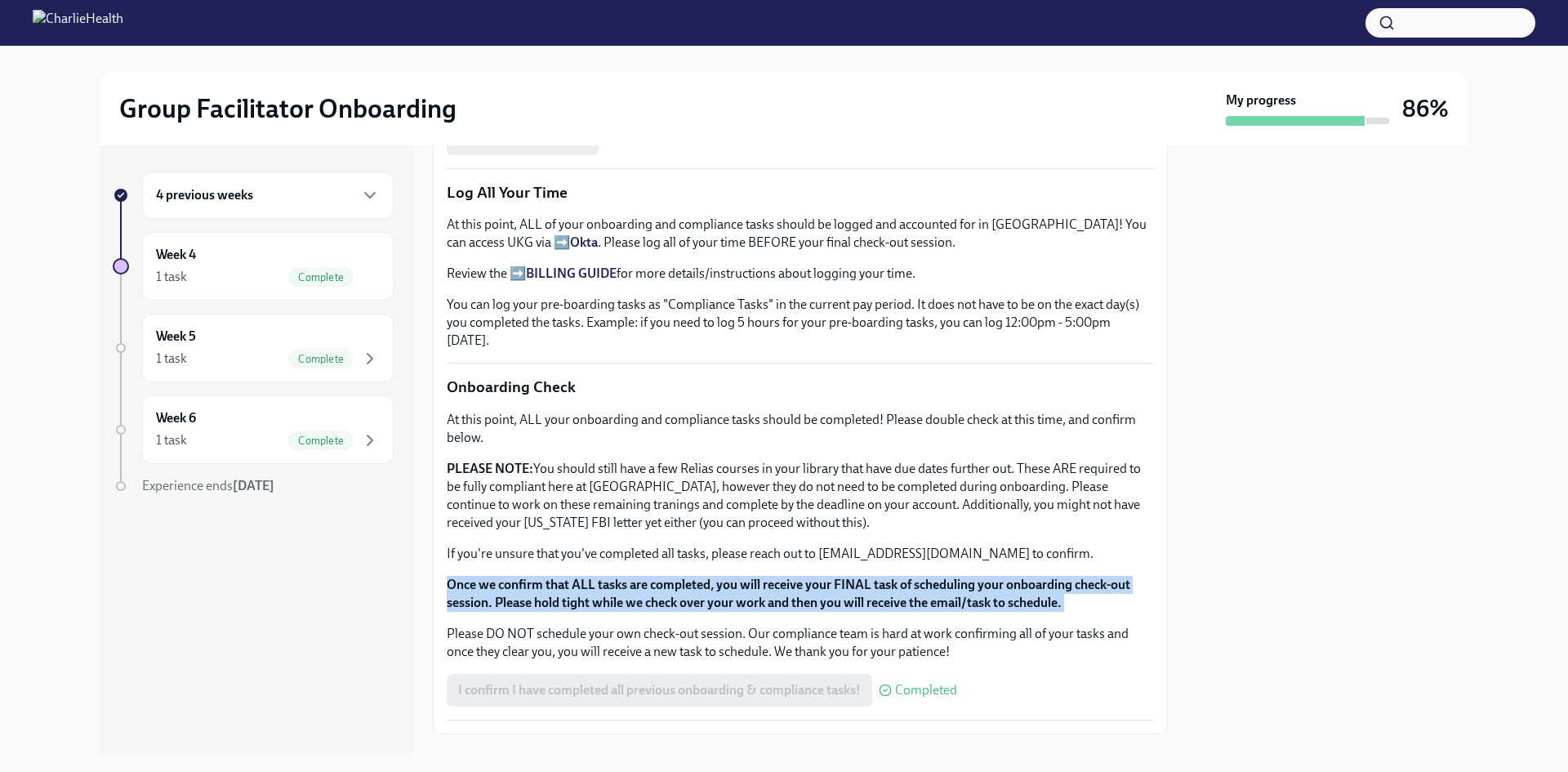
click at [1012, 589] on strong "Once we confirm that ALL tasks are completed, you will receive your FINAL task …" at bounding box center [788, 593] width 684 height 34
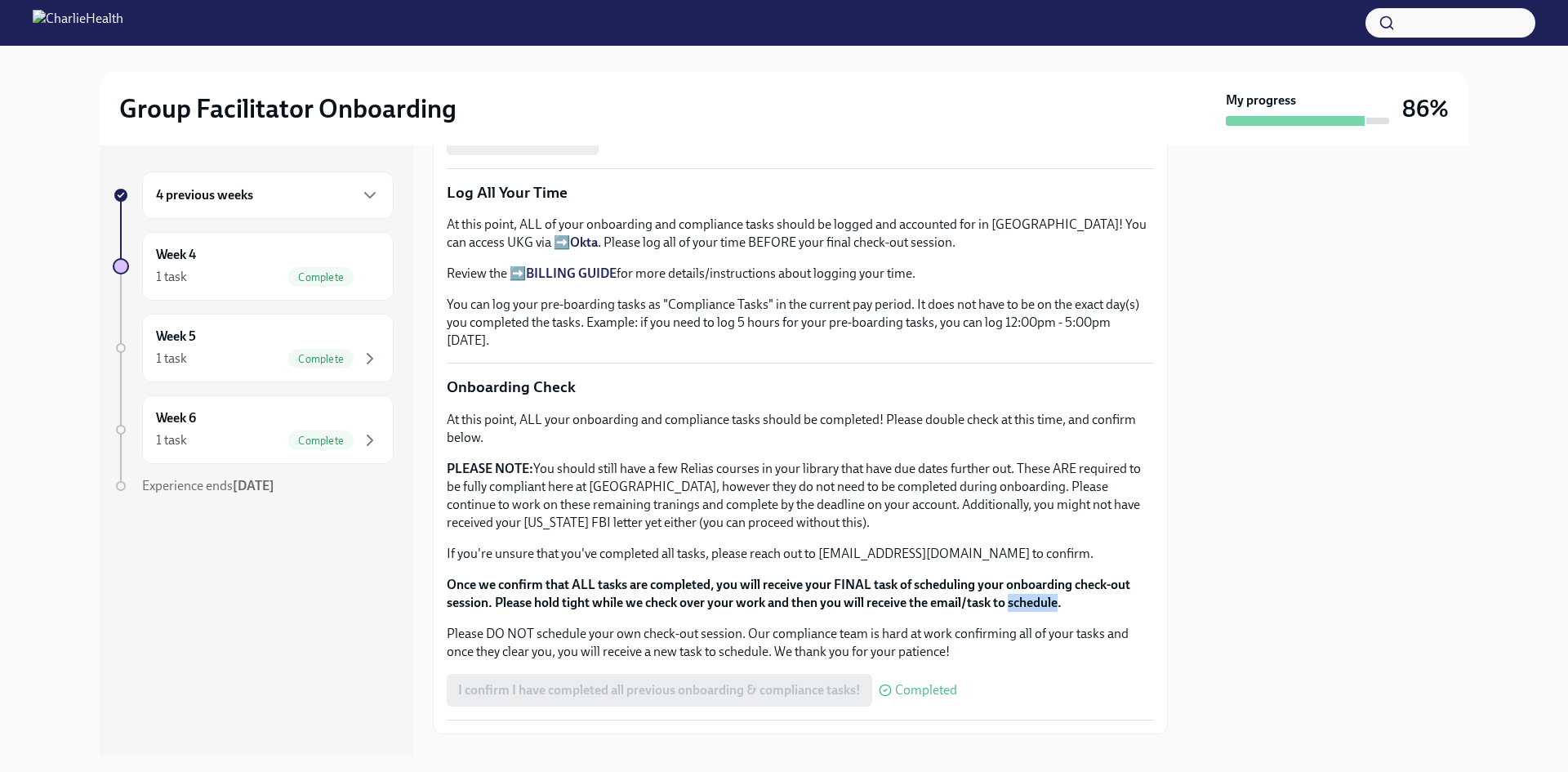
click at [1012, 589] on strong "Once we confirm that ALL tasks are completed, you will receive your FINAL task …" at bounding box center [788, 593] width 684 height 34
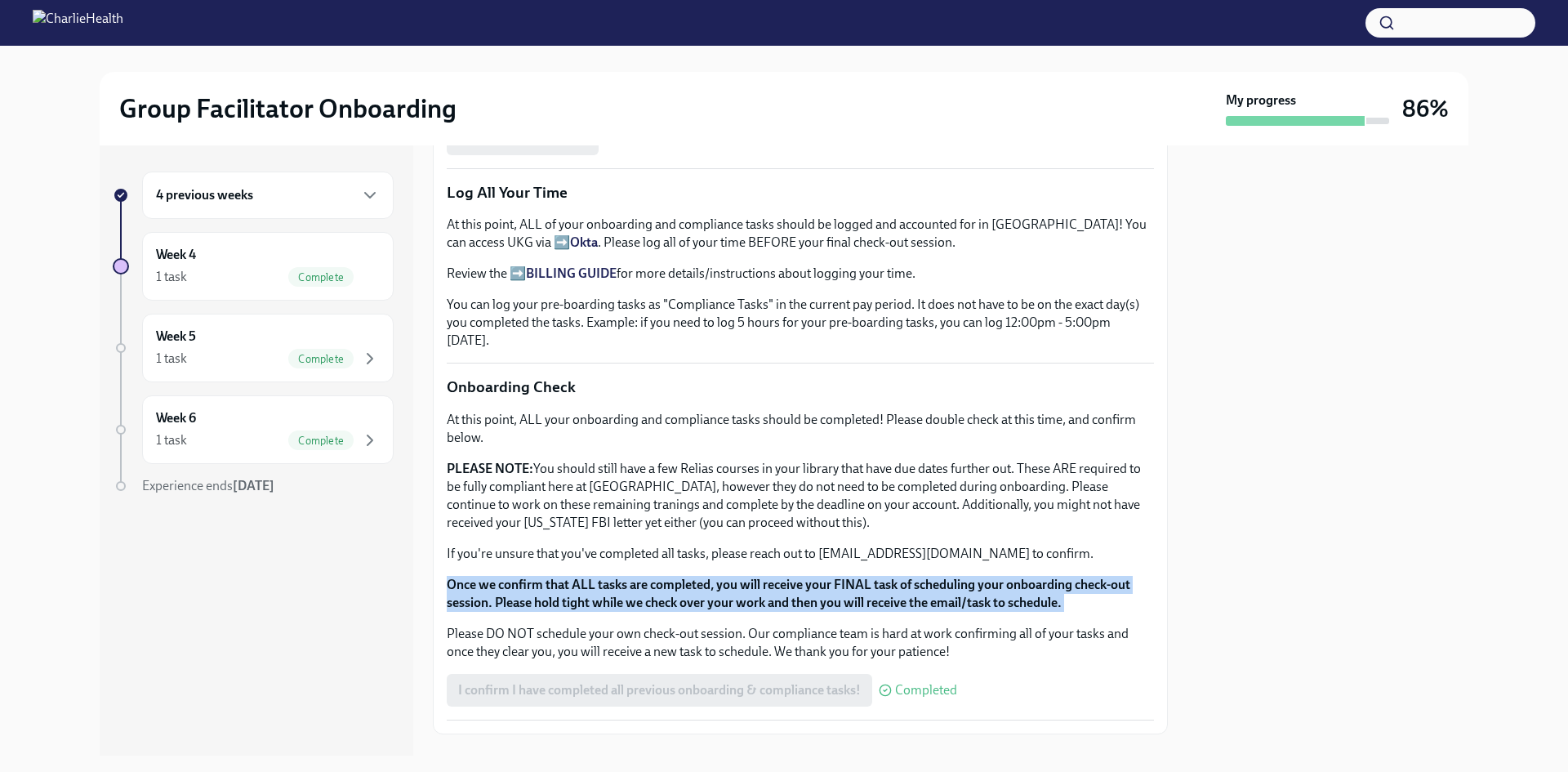
click at [1012, 589] on strong "Once we confirm that ALL tasks are completed, you will receive your FINAL task …" at bounding box center [788, 593] width 684 height 34
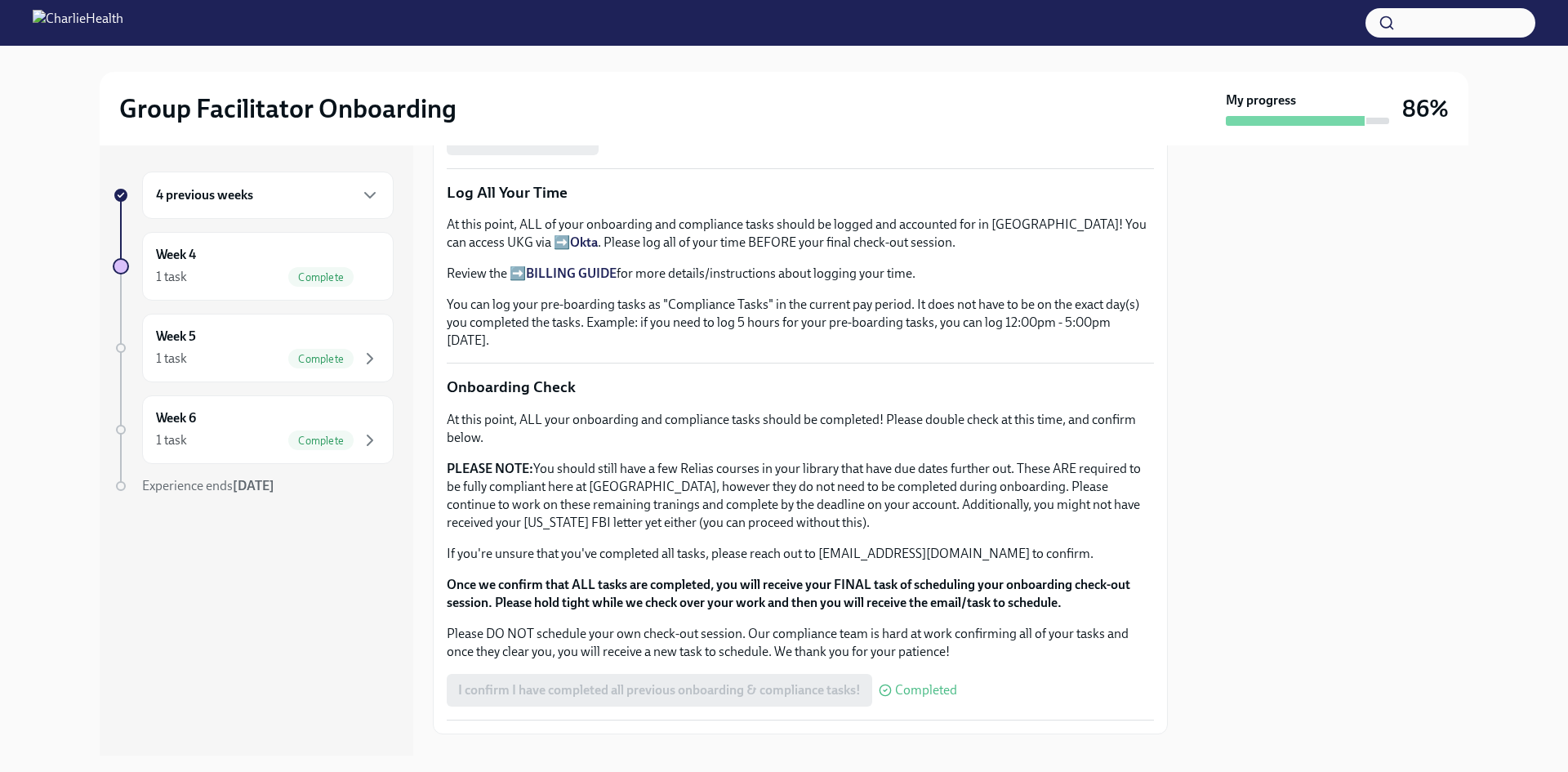
click at [1039, 625] on p "Please DO NOT schedule your own check-out session. Our compliance team is hard …" at bounding box center [800, 643] width 707 height 36
click at [1036, 598] on strong "Once we confirm that ALL tasks are completed, you will receive your FINAL task …" at bounding box center [788, 593] width 684 height 34
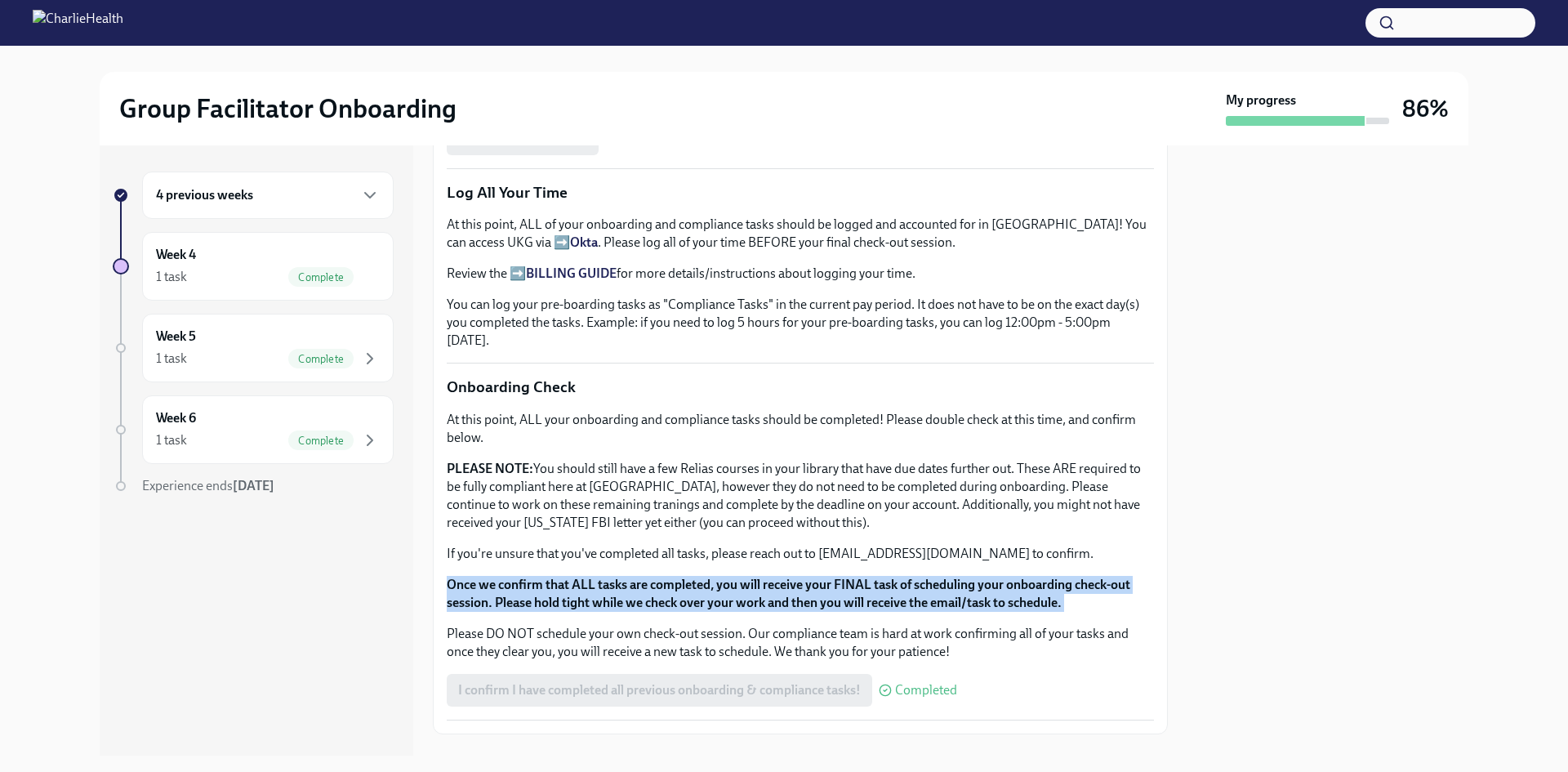
click at [1036, 598] on strong "Once we confirm that ALL tasks are completed, you will receive your FINAL task …" at bounding box center [788, 593] width 684 height 34
click at [931, 594] on strong "Once we confirm that ALL tasks are completed, you will receive your FINAL task …" at bounding box center [788, 593] width 684 height 34
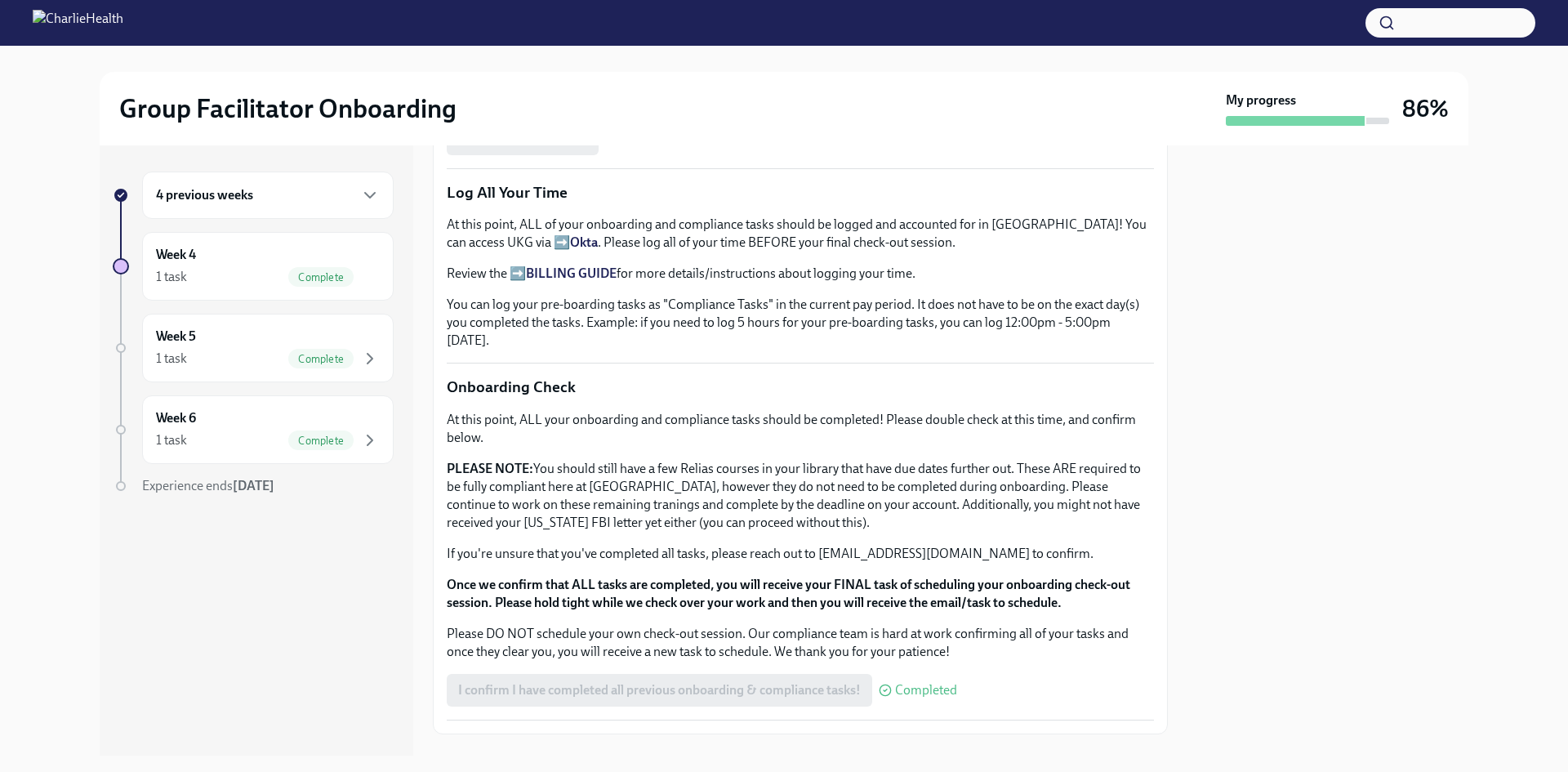
click at [866, 590] on strong "Once we confirm that ALL tasks are completed, you will receive your FINAL task …" at bounding box center [788, 593] width 684 height 34
click at [867, 590] on strong "Once we confirm that ALL tasks are completed, you will receive your FINAL task …" at bounding box center [788, 593] width 684 height 34
click at [882, 598] on strong "Once we confirm that ALL tasks are completed, you will receive your FINAL task …" at bounding box center [788, 593] width 684 height 34
click at [891, 605] on div "At this point, ALL your onboarding and compliance tasks should be completed! Pl…" at bounding box center [800, 535] width 707 height 250
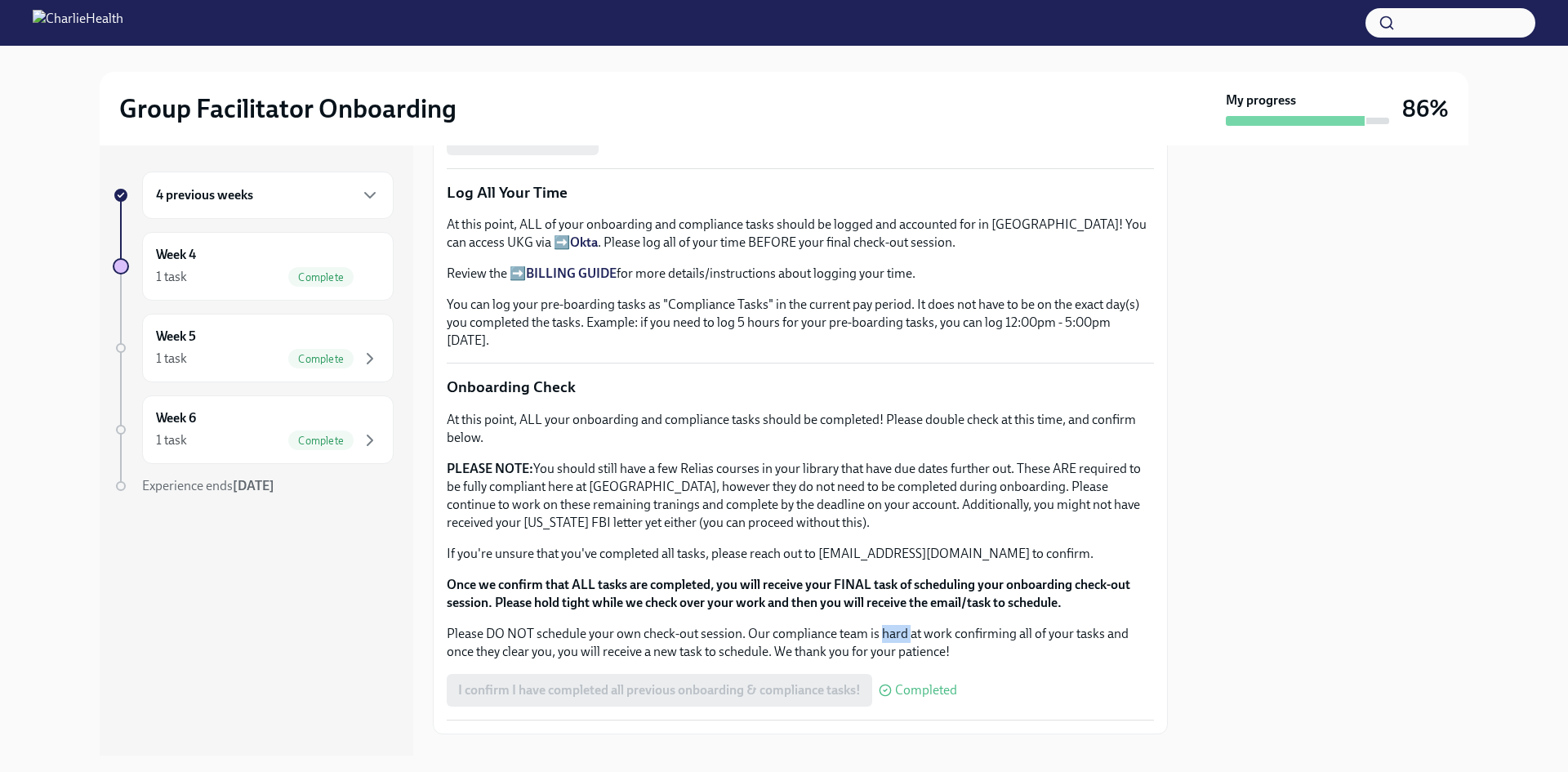
click at [892, 605] on div "At this point, ALL your onboarding and compliance tasks should be completed! Pl…" at bounding box center [800, 535] width 707 height 250
click at [894, 605] on div "At this point, ALL your onboarding and compliance tasks should be completed! Pl…" at bounding box center [800, 535] width 707 height 250
click at [981, 593] on strong "Once we confirm that ALL tasks are completed, you will receive your FINAL task …" at bounding box center [788, 593] width 684 height 34
click at [1003, 596] on strong "Once we confirm that ALL tasks are completed, you will receive your FINAL task …" at bounding box center [788, 593] width 684 height 34
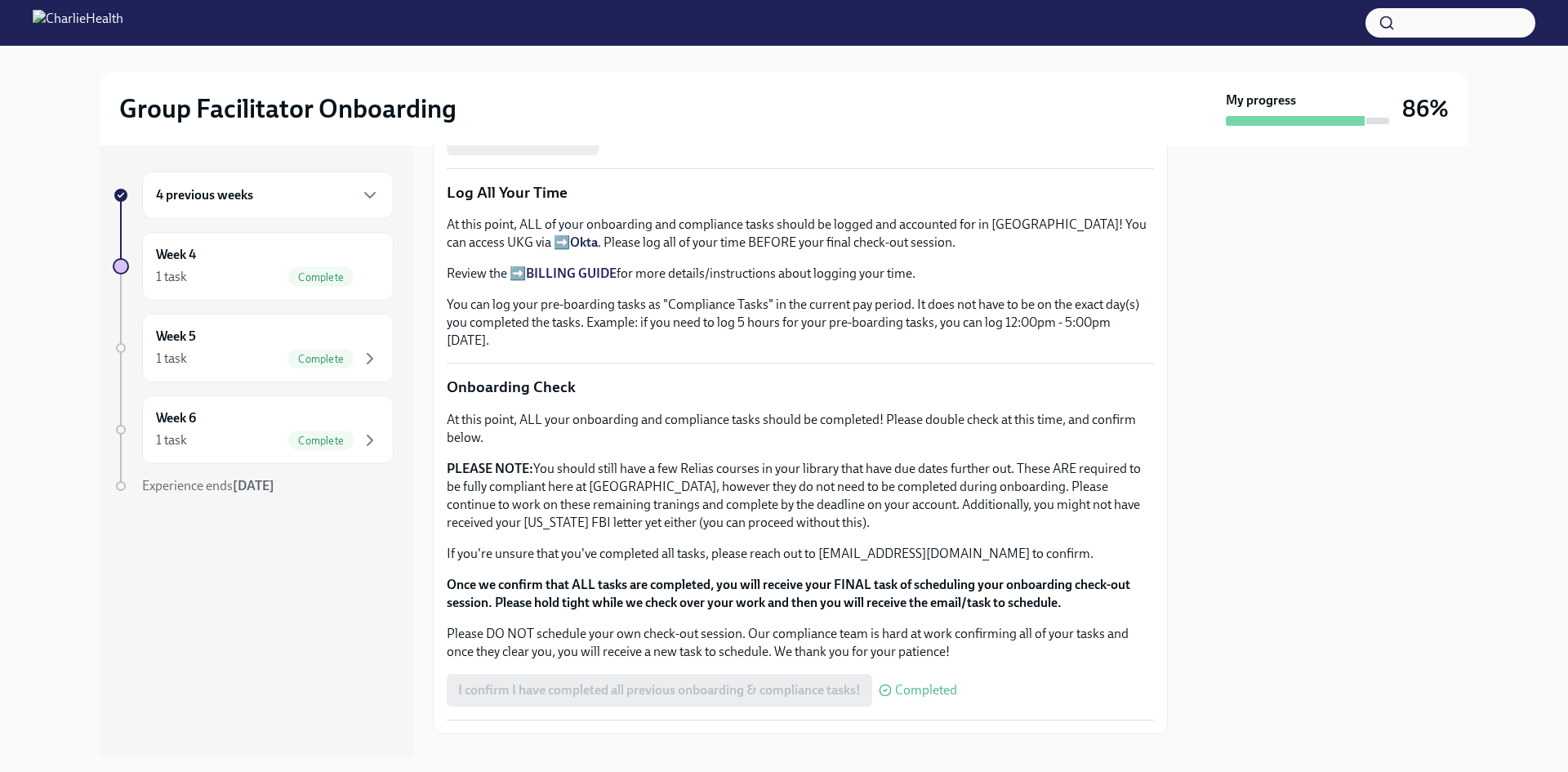
click at [985, 637] on p "Please DO NOT schedule your own check-out session. Our compliance team is hard …" at bounding box center [800, 643] width 707 height 36
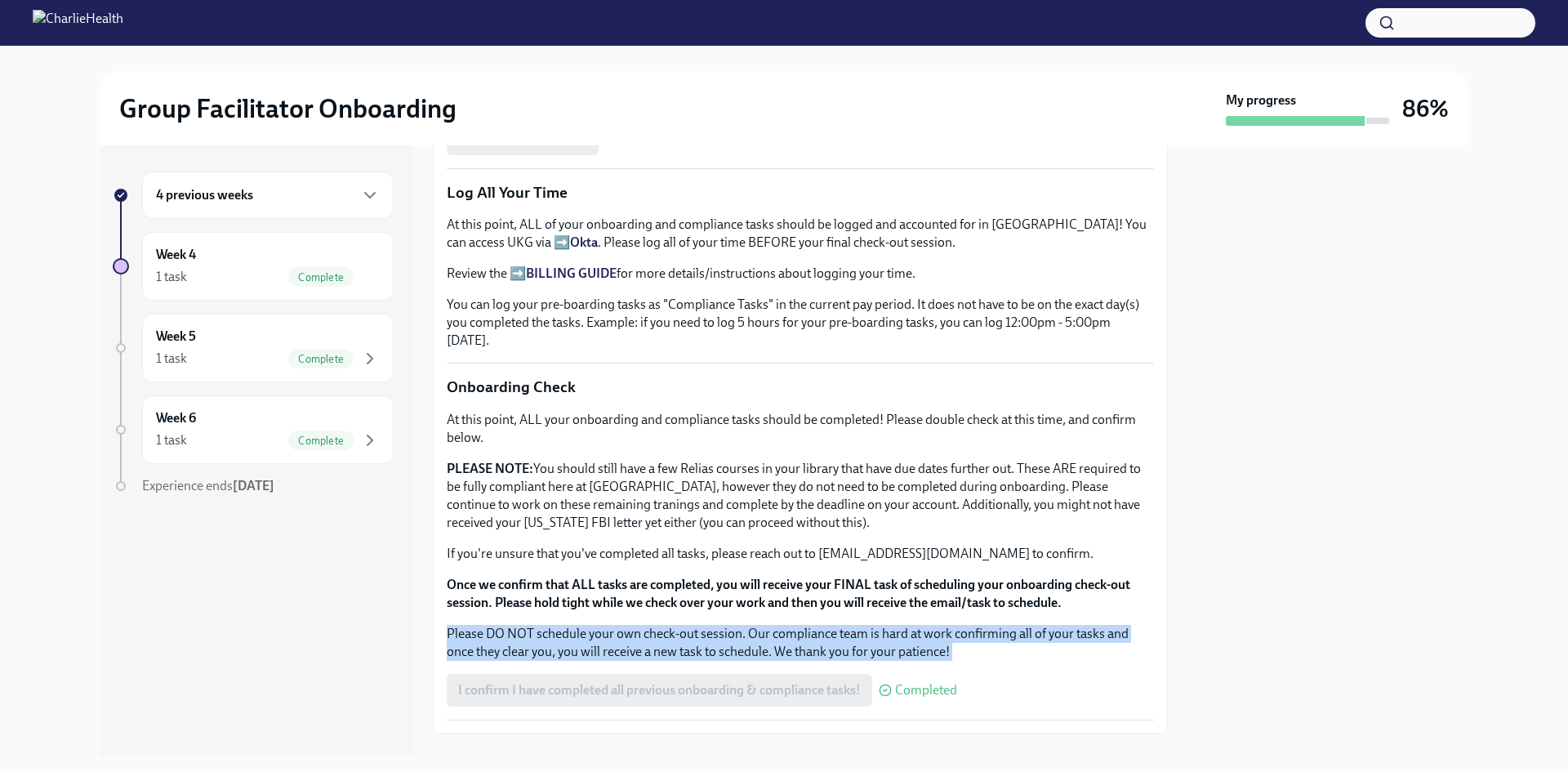
click at [985, 637] on p "Please DO NOT schedule your own check-out session. Our compliance team is hard …" at bounding box center [800, 643] width 707 height 36
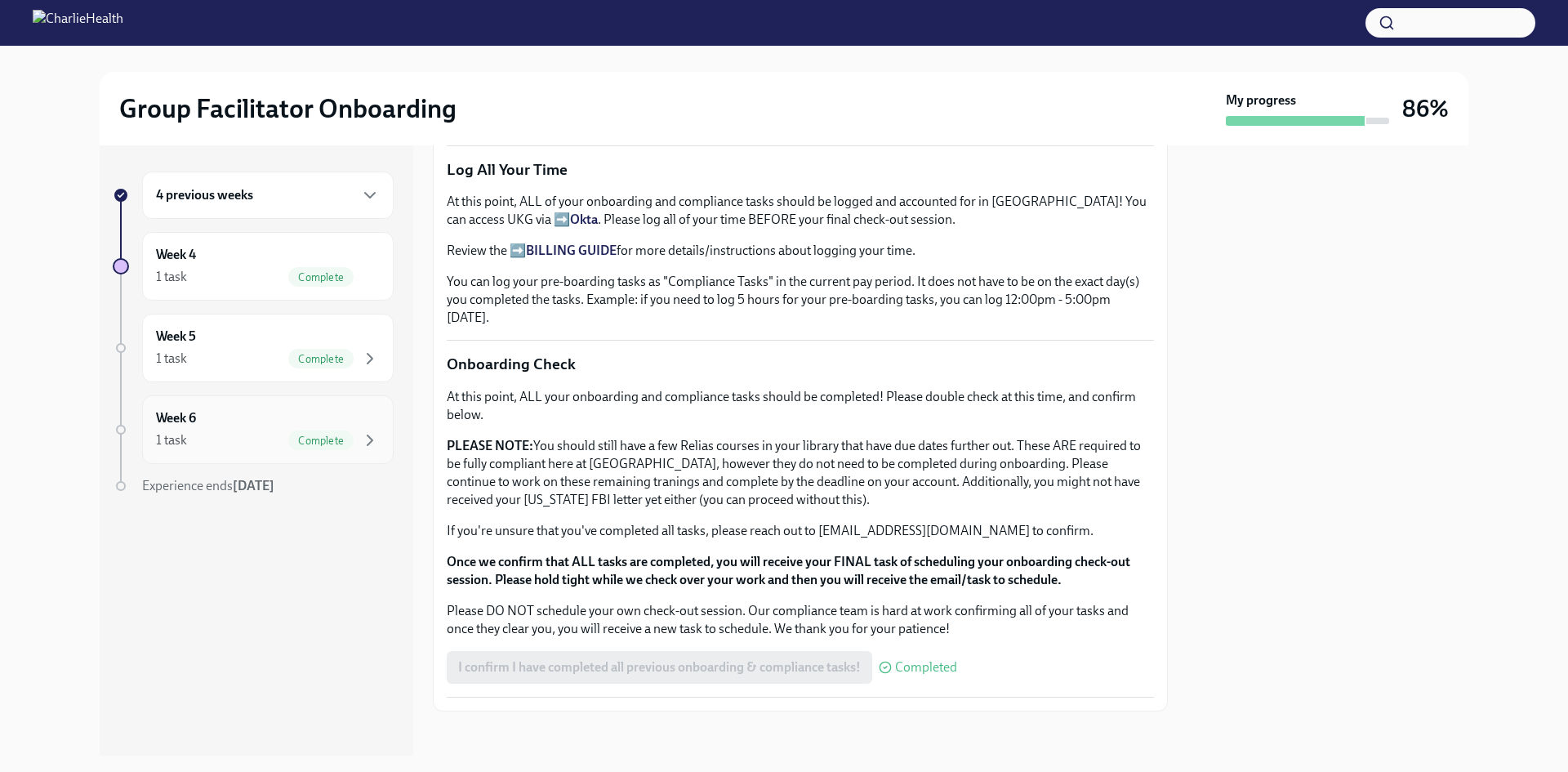
click at [328, 435] on span "Complete" at bounding box center [321, 441] width 66 height 13
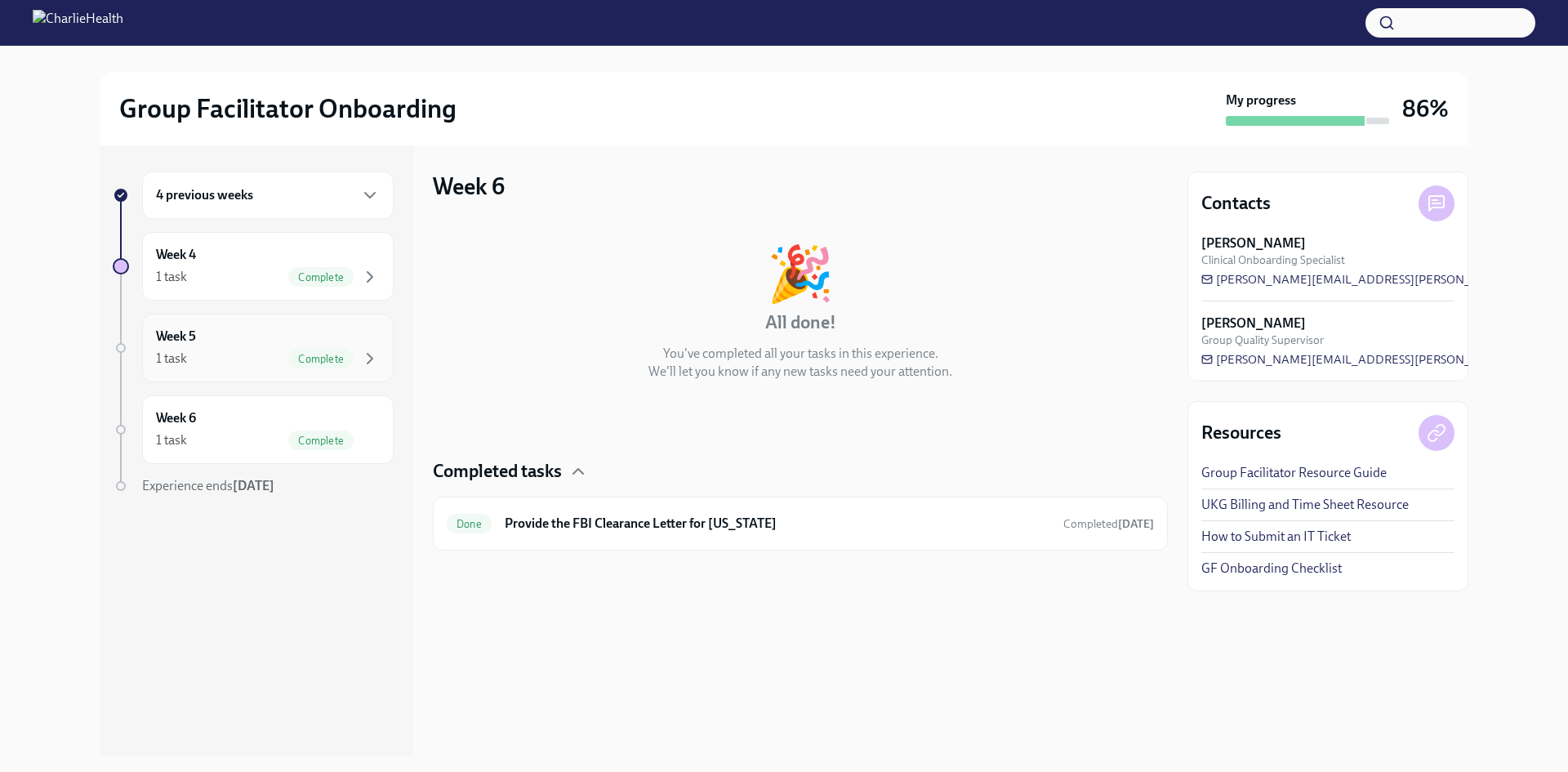
click at [221, 329] on div "4 previous weeks Week 4 1 task Complete Week 5 1 task Complete Week 6 1 task Co…" at bounding box center [253, 366] width 281 height 388
click at [221, 329] on div "Week 5 1 task Complete" at bounding box center [268, 348] width 224 height 41
click at [250, 253] on div "Week 4 1 task Complete" at bounding box center [268, 266] width 224 height 41
click at [235, 258] on div "Week 4 1 task Complete" at bounding box center [268, 266] width 224 height 41
click at [176, 355] on div "1 task" at bounding box center [171, 358] width 31 height 18
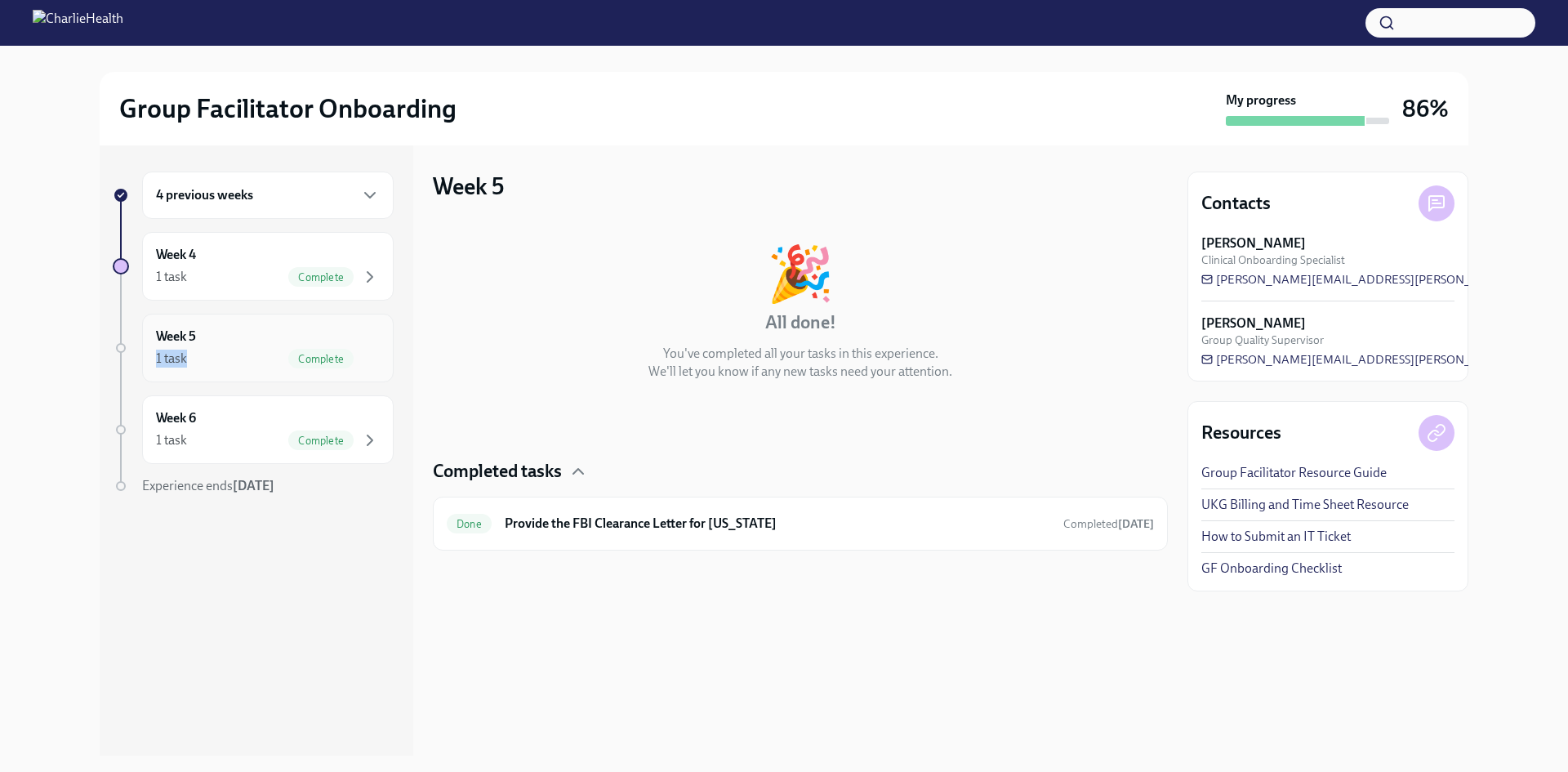
click at [241, 344] on div "Week 5 1 task Complete" at bounding box center [268, 348] width 224 height 41
click at [243, 251] on div "Week 4 1 task Complete" at bounding box center [268, 266] width 224 height 41
click at [310, 270] on div "Complete" at bounding box center [321, 276] width 66 height 19
click at [232, 230] on div "4 previous weeks Week 4 1 task Complete Week 5 1 task Complete Week 6 1 task Co…" at bounding box center [253, 366] width 281 height 388
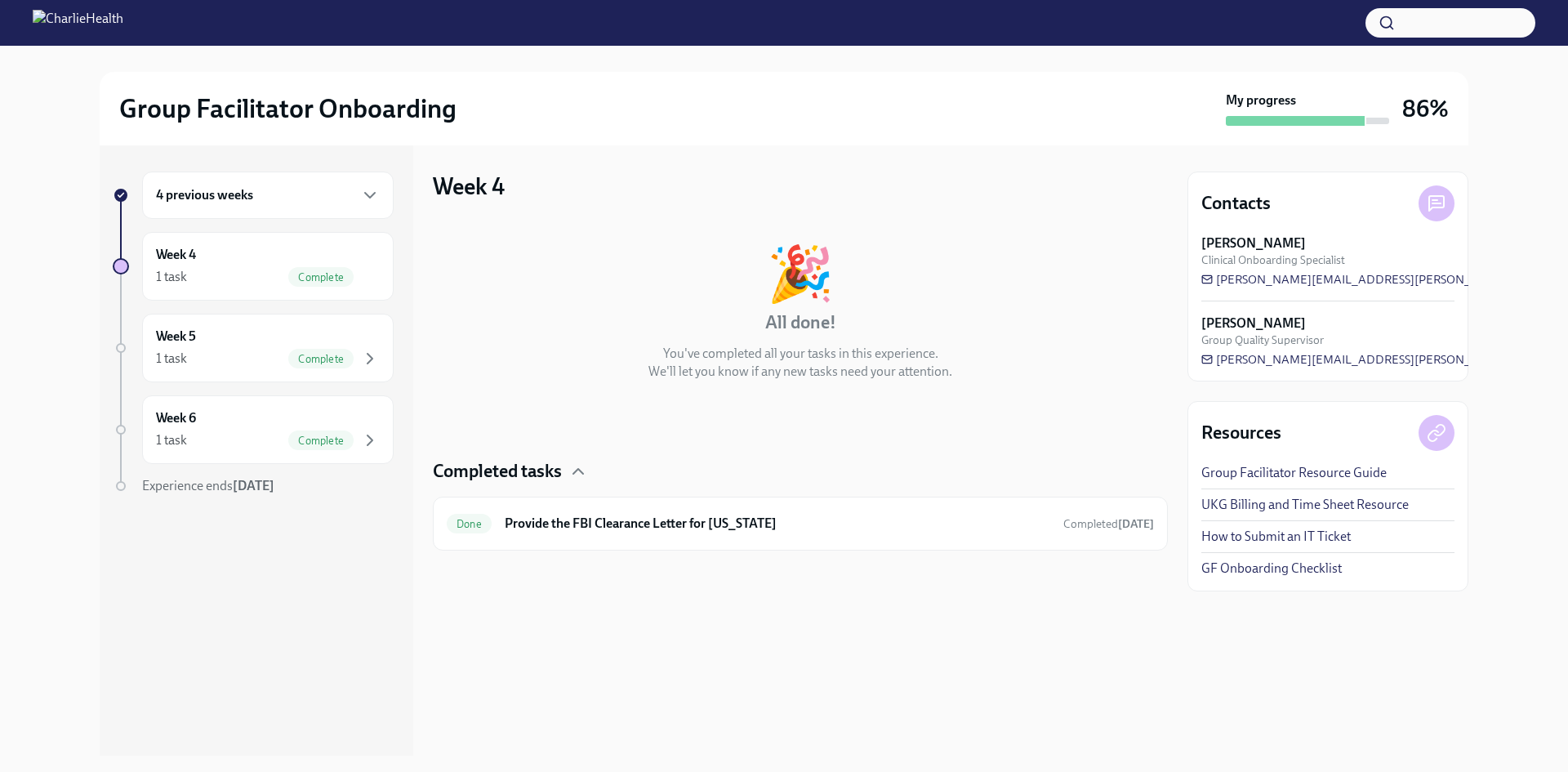
click at [266, 203] on div "4 previous weeks" at bounding box center [268, 195] width 224 height 19
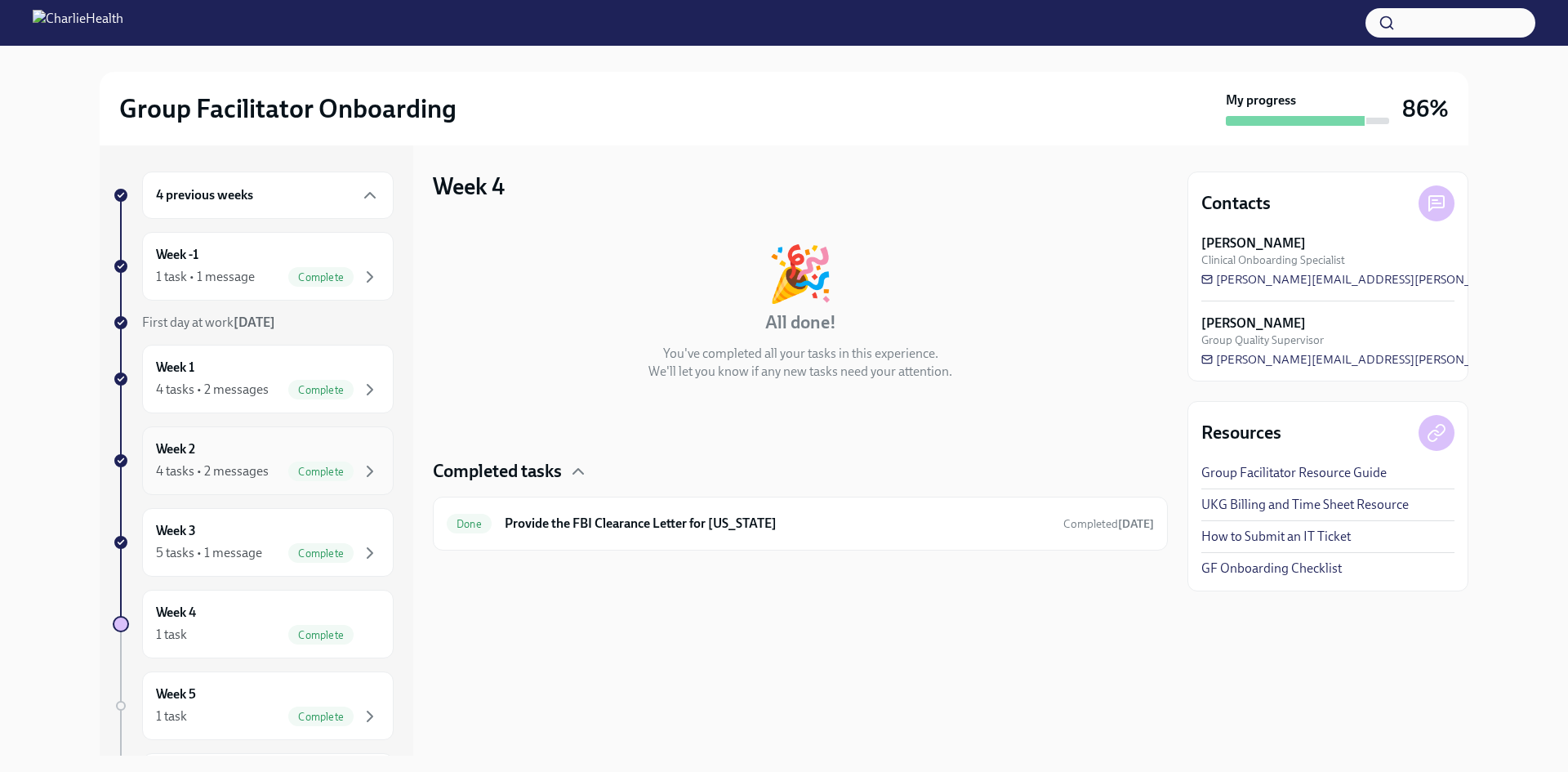
click at [241, 439] on div "Week 2 4 tasks • 2 messages Complete" at bounding box center [268, 460] width 251 height 69
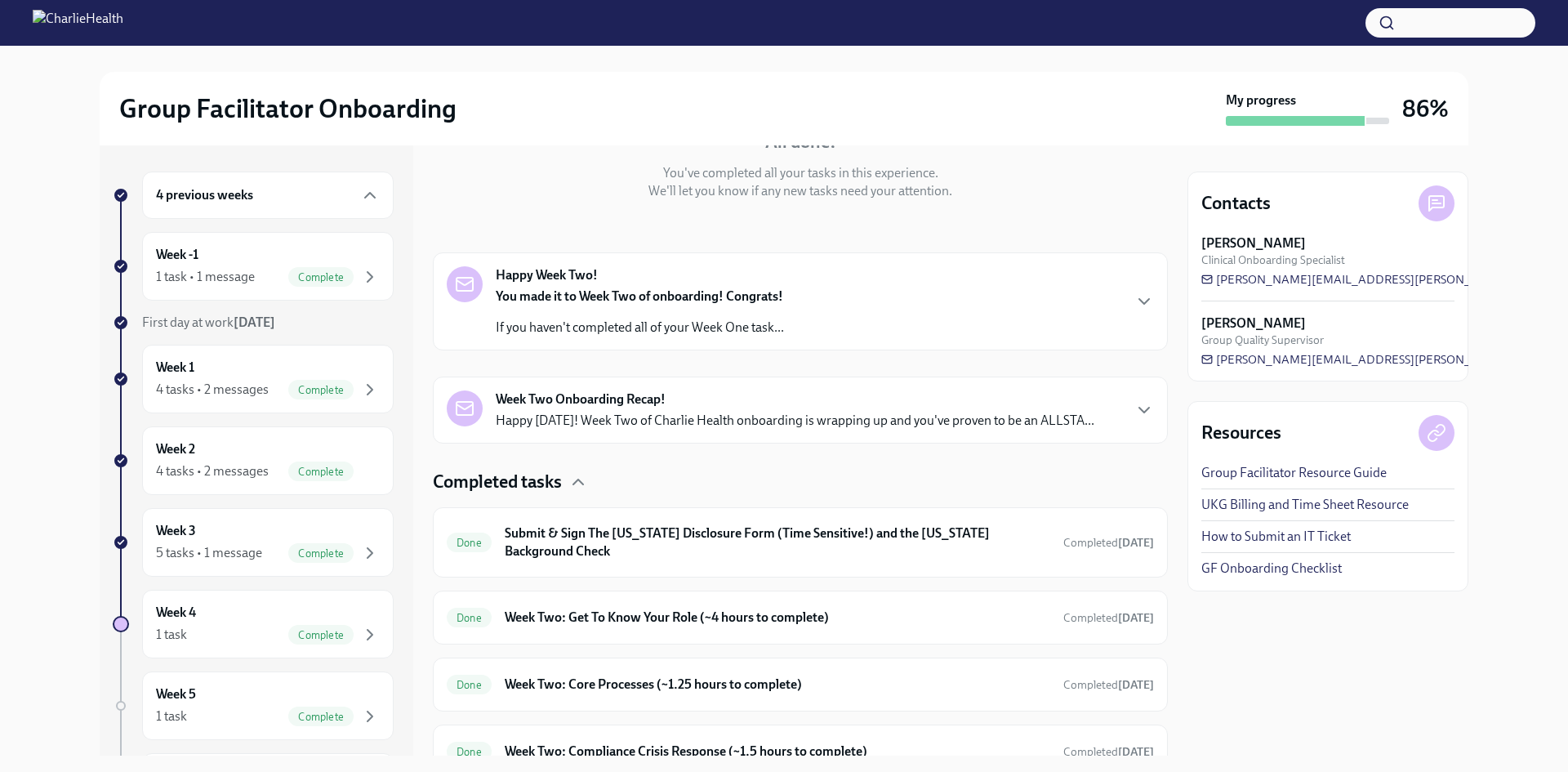
scroll to position [256, 0]
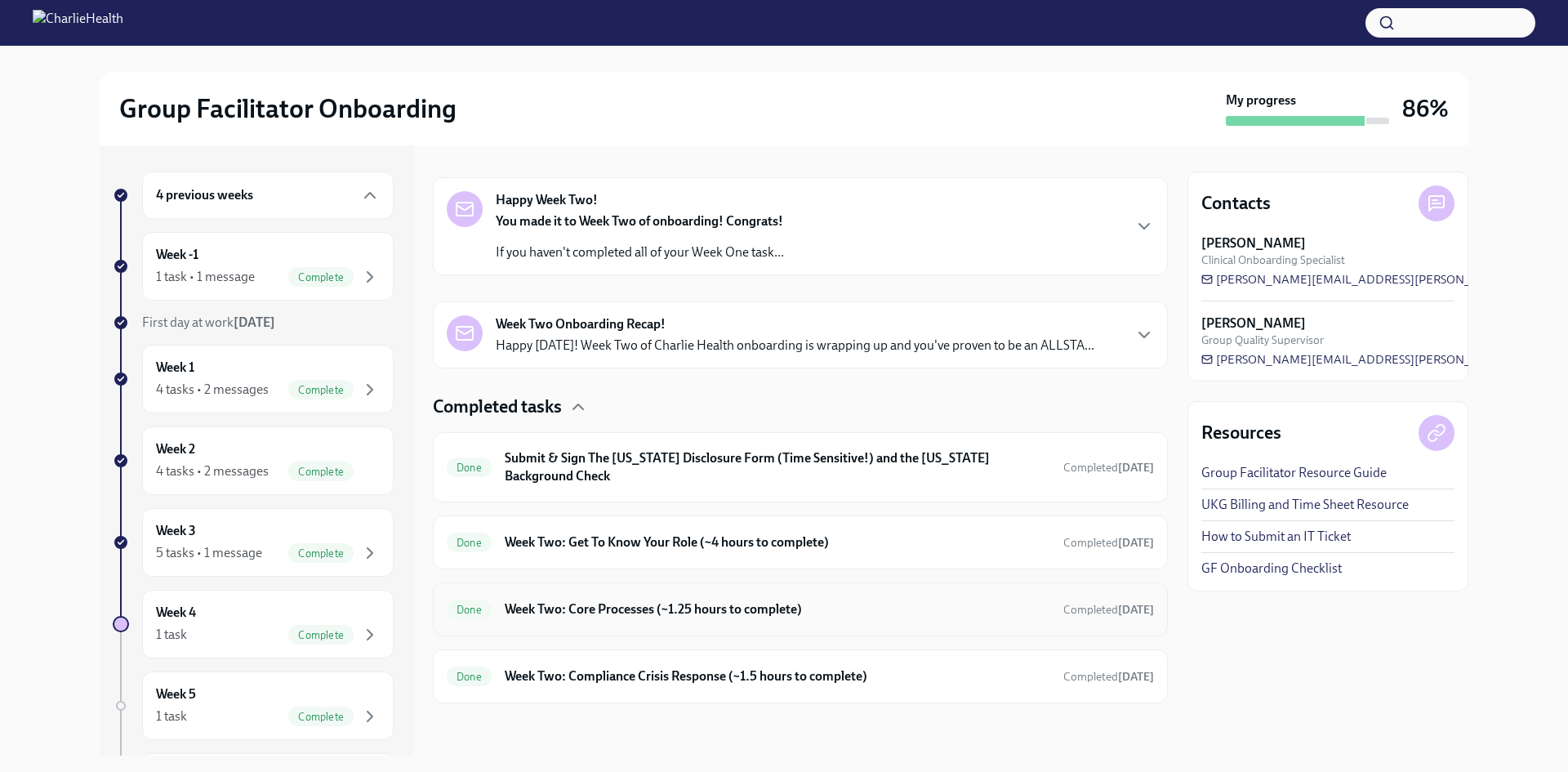
click at [685, 620] on div "Done Week Two: Core Processes (~1.25 hours to complete) Completed [DATE]" at bounding box center [800, 609] width 707 height 26
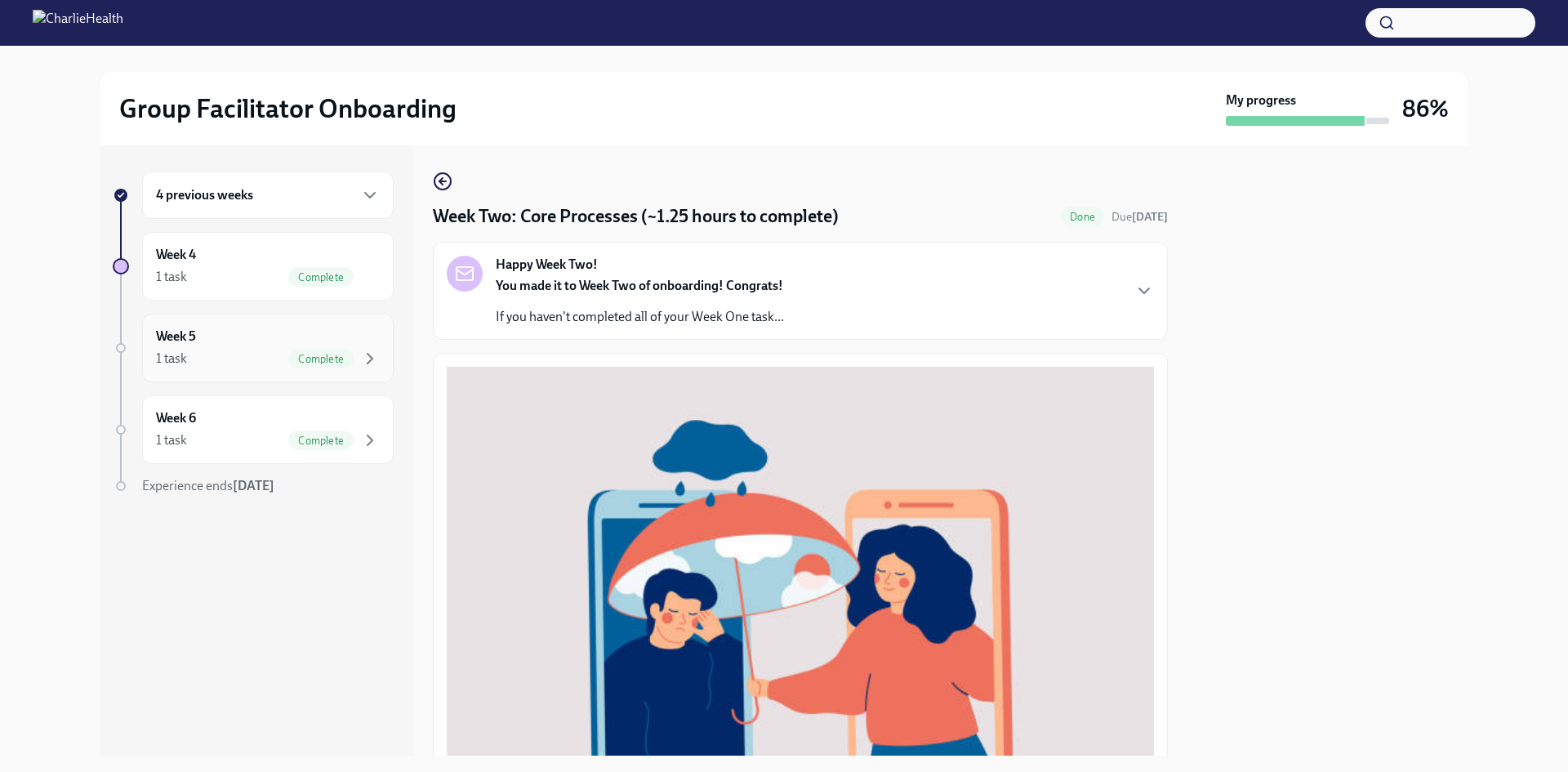
click at [287, 364] on div "1 task Complete" at bounding box center [268, 358] width 224 height 19
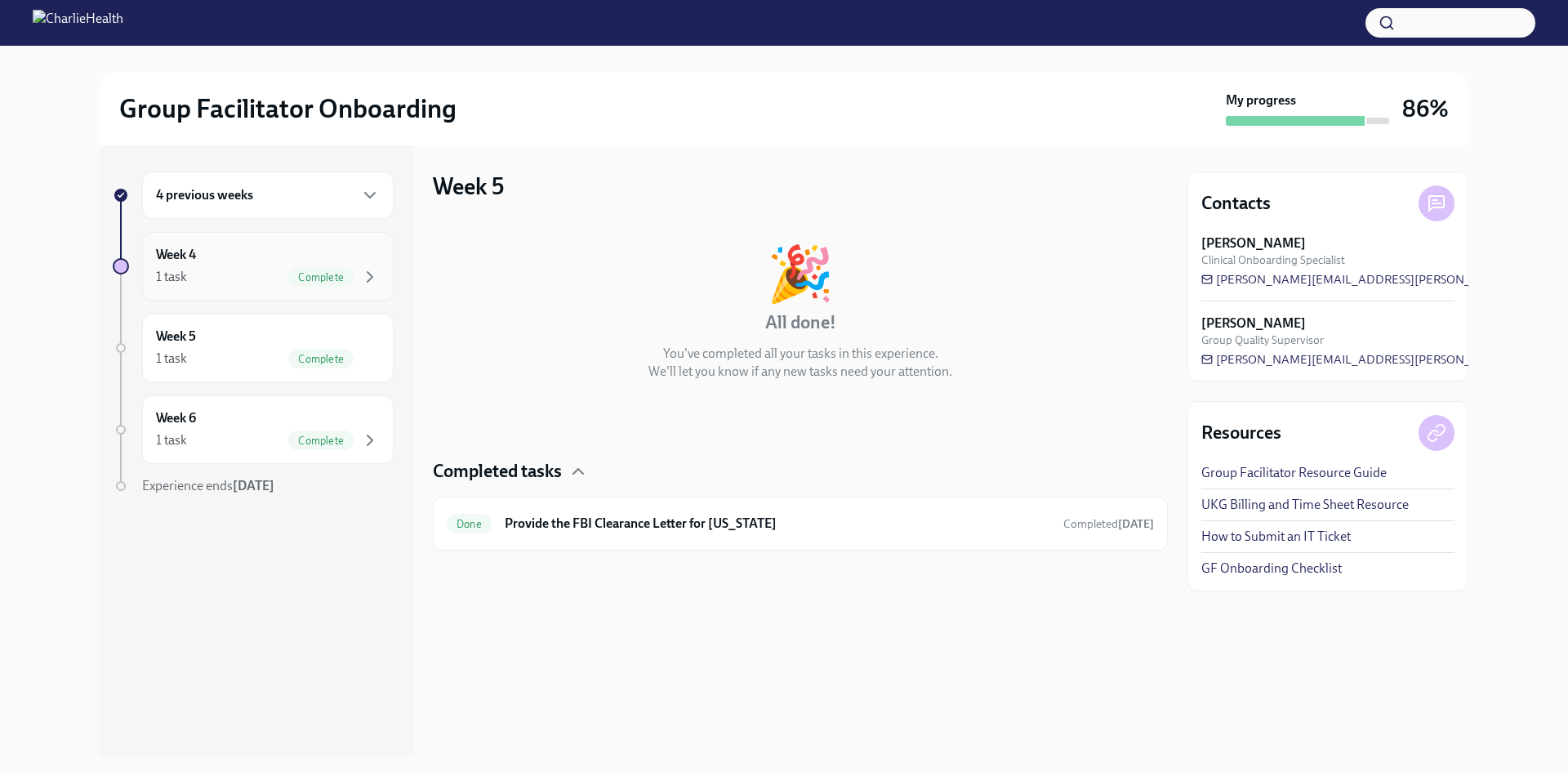
click at [235, 267] on div "Week 4 1 task Complete" at bounding box center [268, 266] width 224 height 41
click at [304, 172] on div "4 previous weeks" at bounding box center [268, 195] width 251 height 47
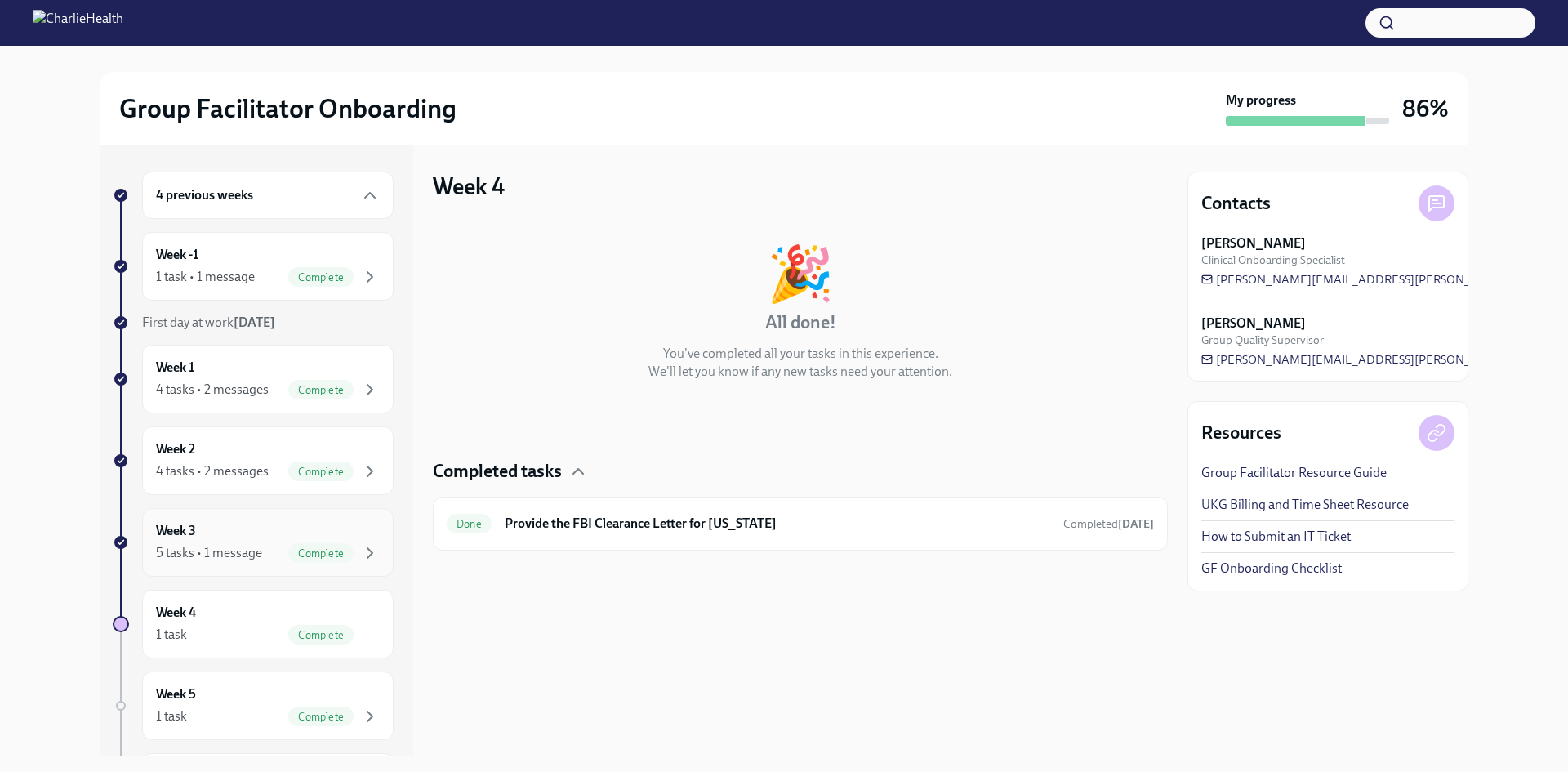
click at [263, 528] on div "Week 3 5 tasks • 1 message Complete" at bounding box center [268, 542] width 224 height 41
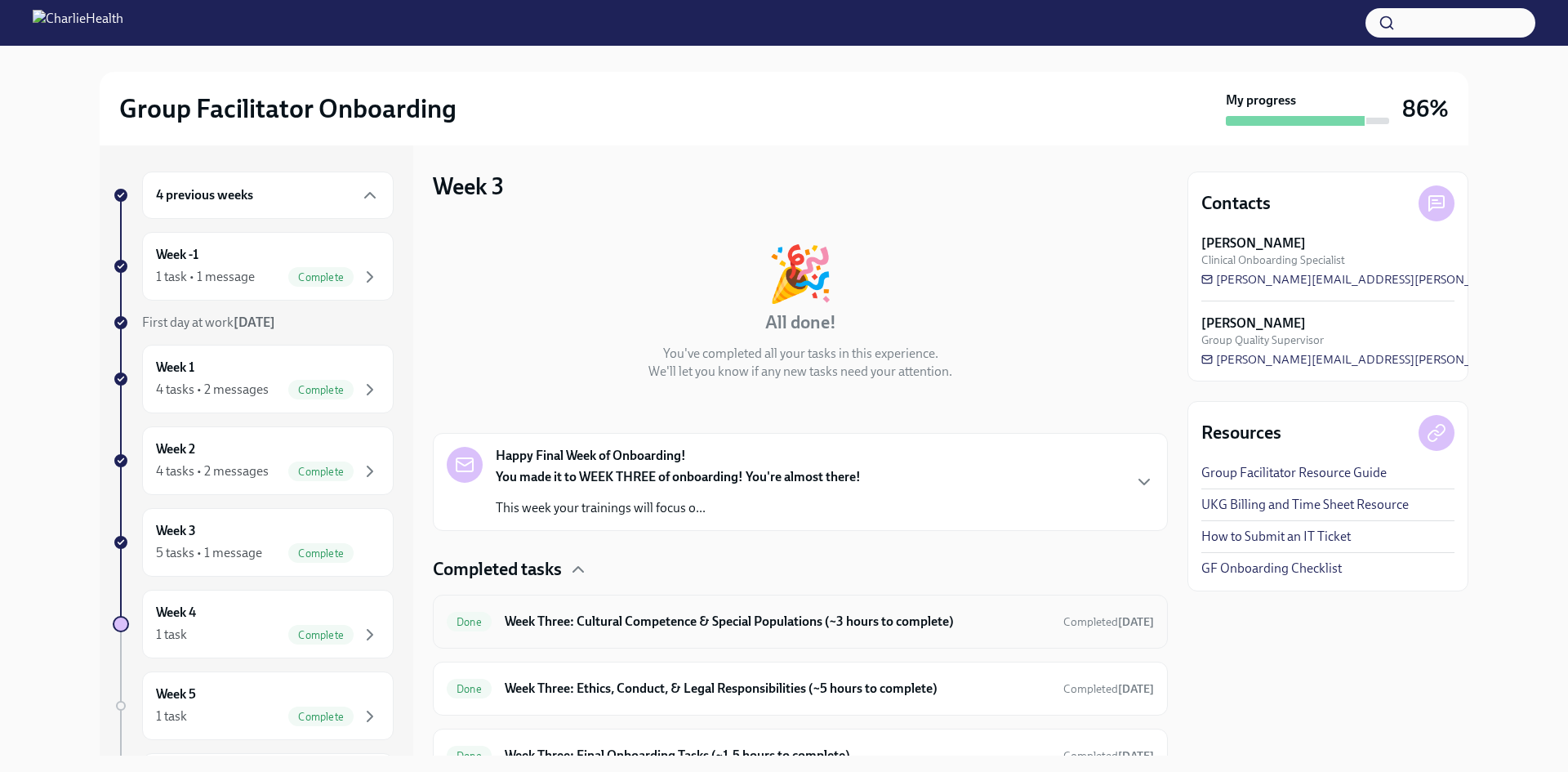
scroll to position [214, 0]
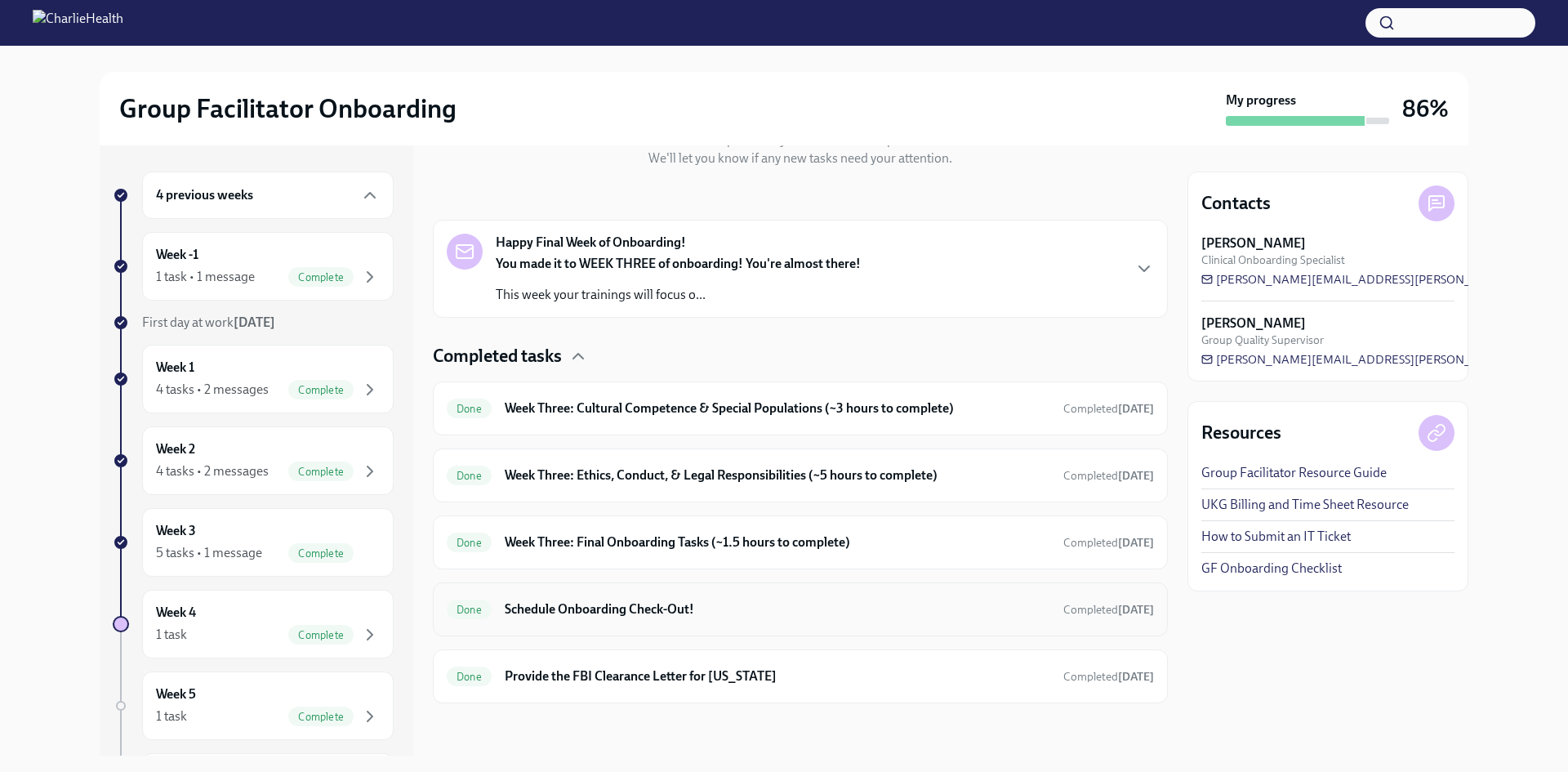
click at [711, 616] on h6 "Schedule Onboarding Check-Out!" at bounding box center [777, 609] width 546 height 18
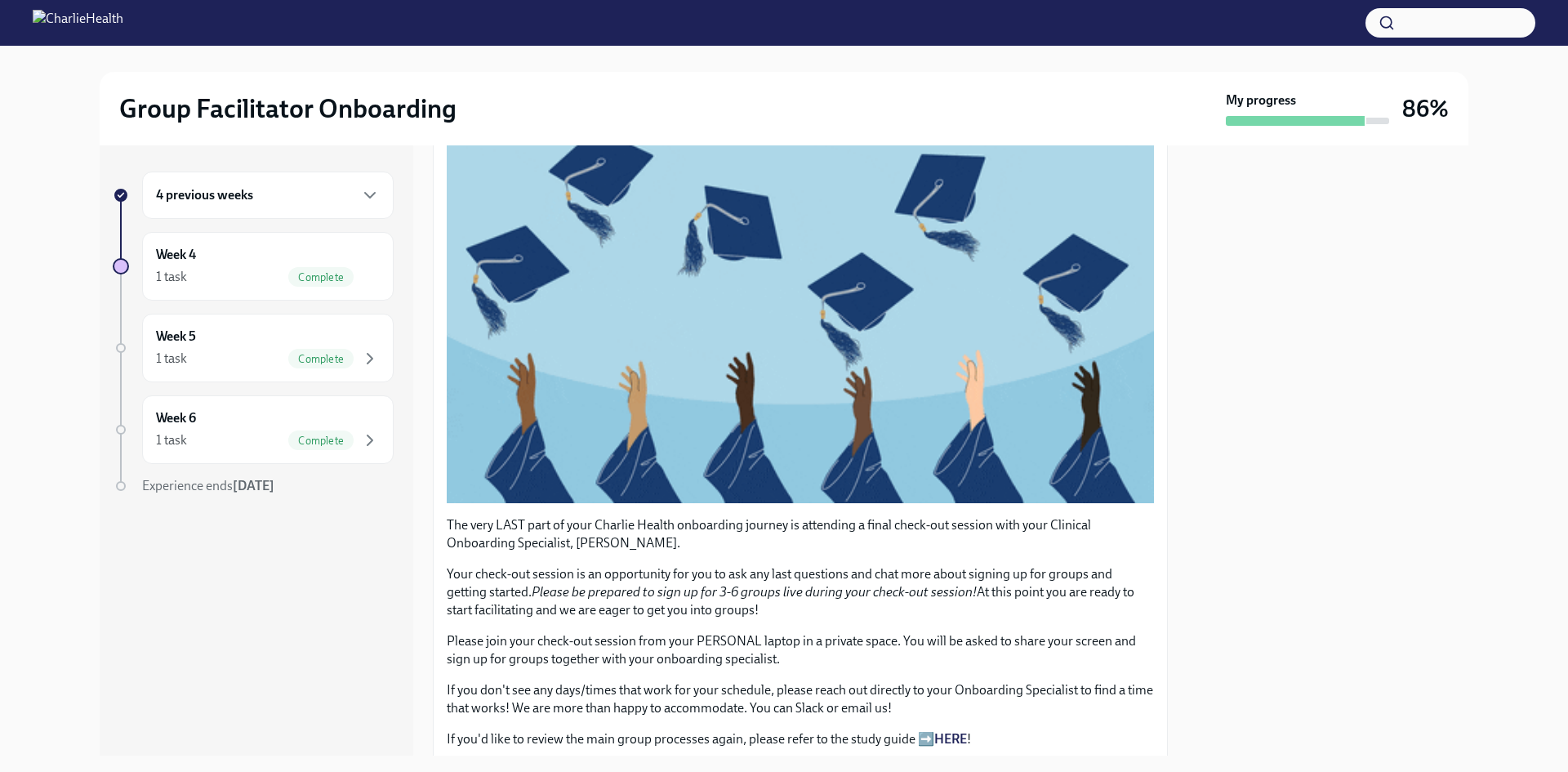
scroll to position [262, 0]
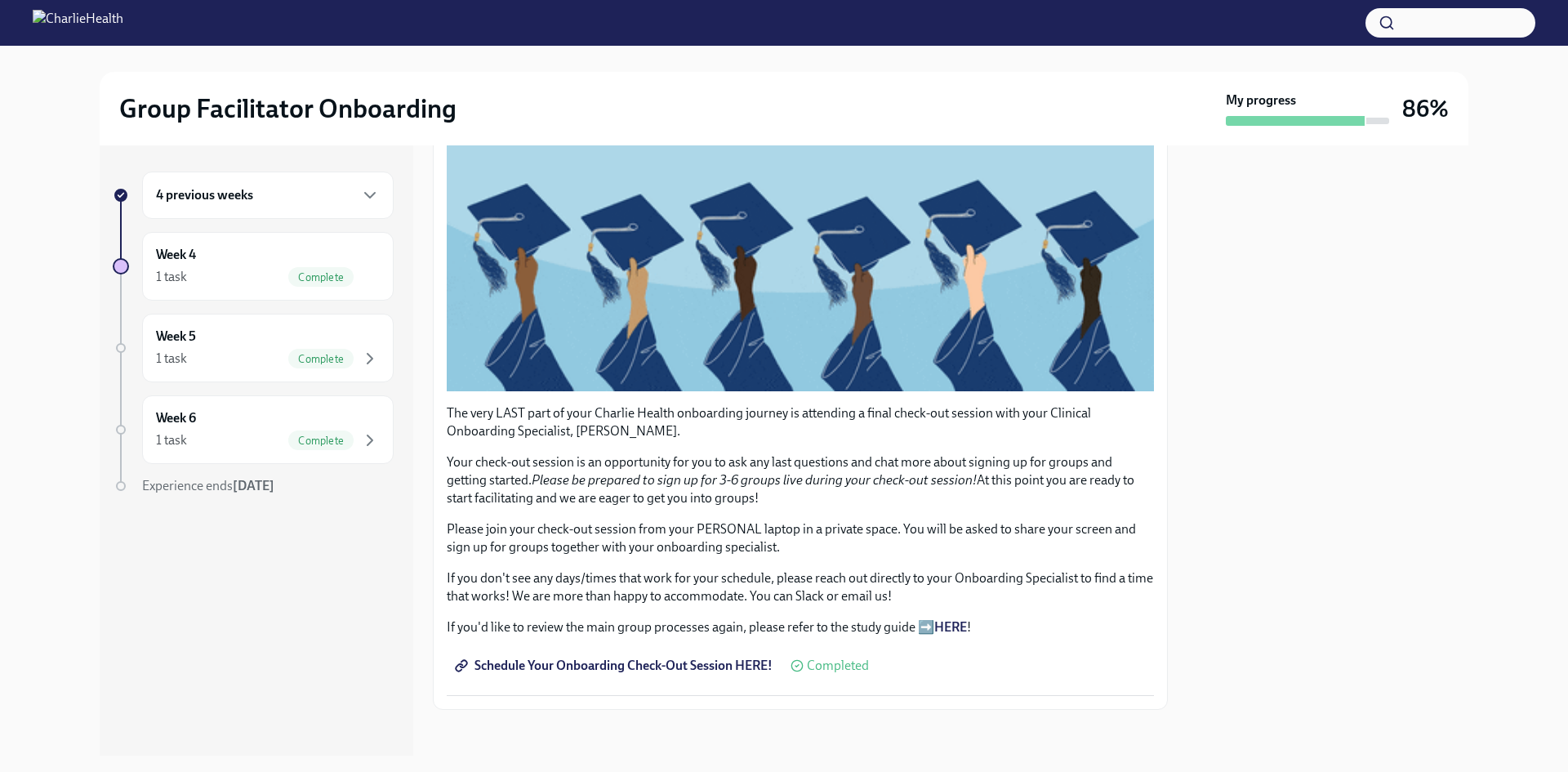
click at [727, 649] on link "Schedule Your Onboarding Check-Out Session HERE!" at bounding box center [614, 666] width 337 height 33
